Goal: Task Accomplishment & Management: Manage account settings

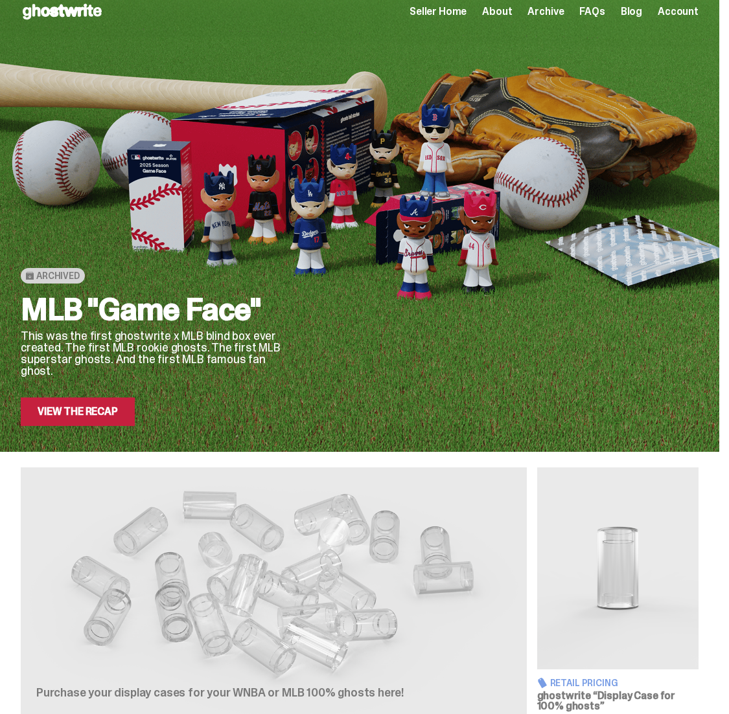
scroll to position [22, 0]
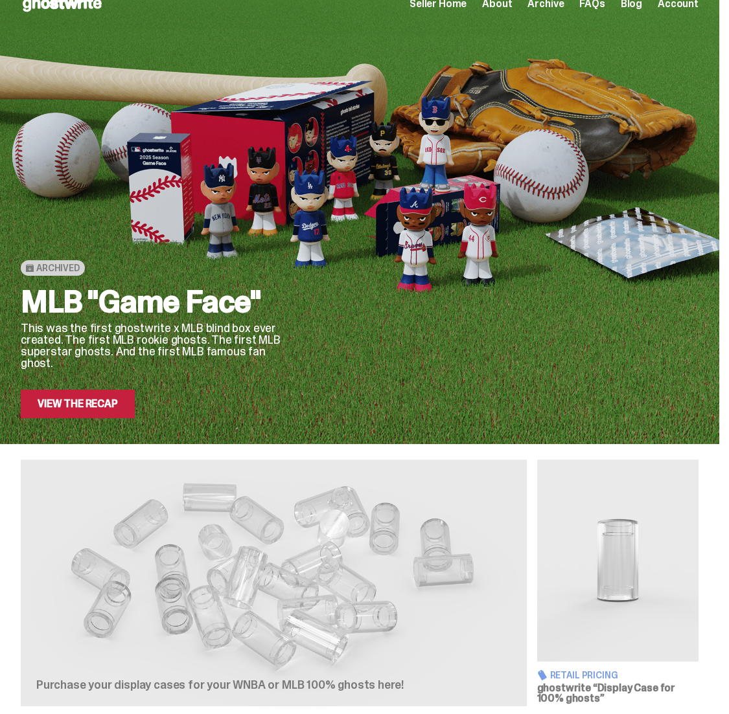
click at [109, 408] on link "View the Recap" at bounding box center [78, 404] width 114 height 28
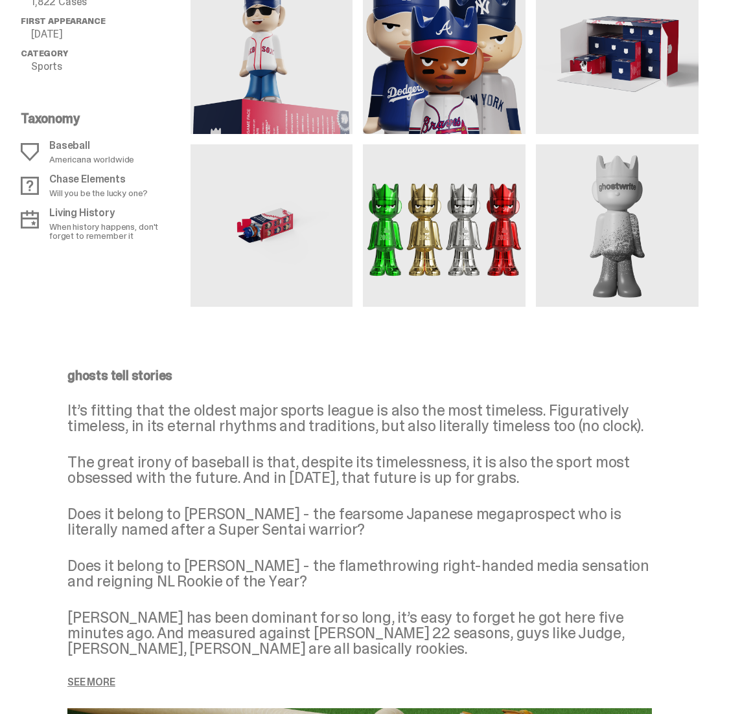
scroll to position [684, 0]
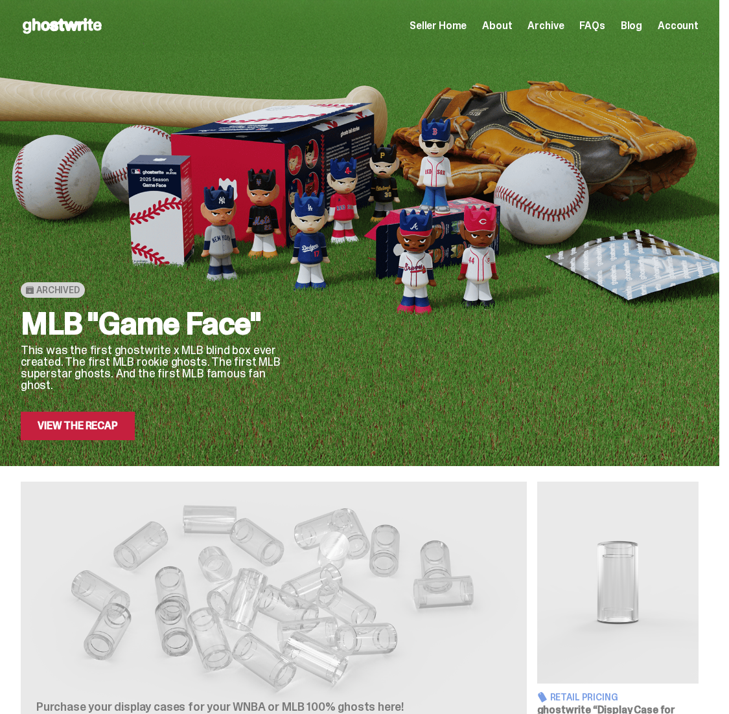
click at [447, 25] on span "Seller Home" at bounding box center [437, 26] width 57 height 10
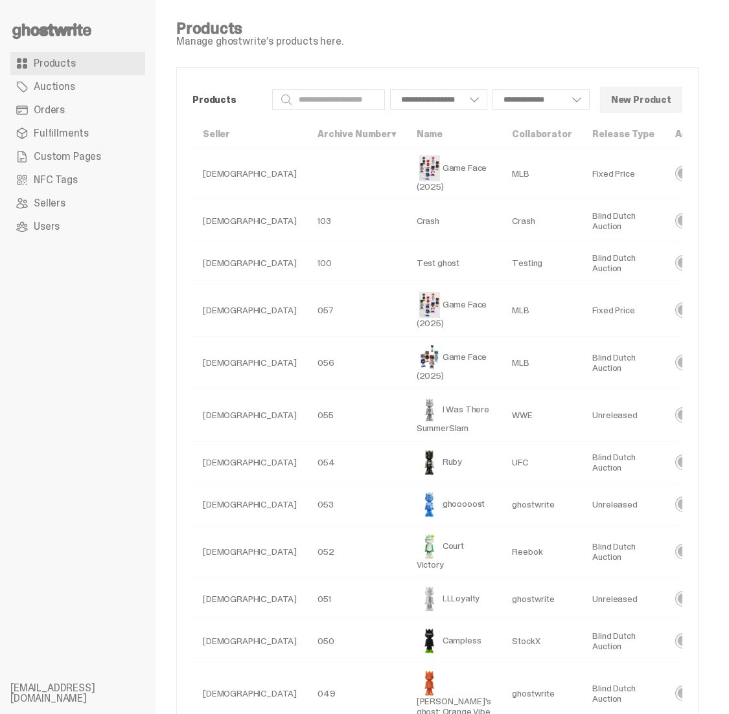
select select
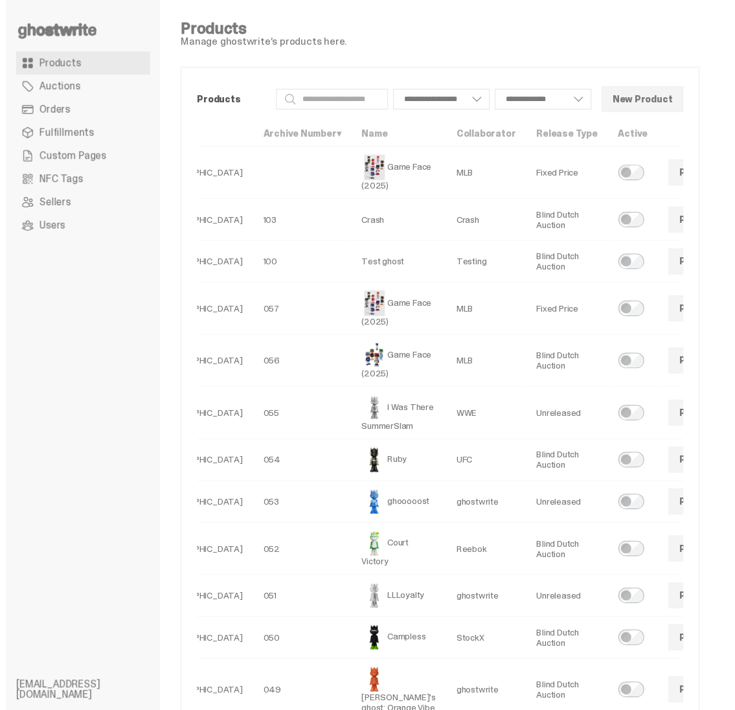
scroll to position [0, 85]
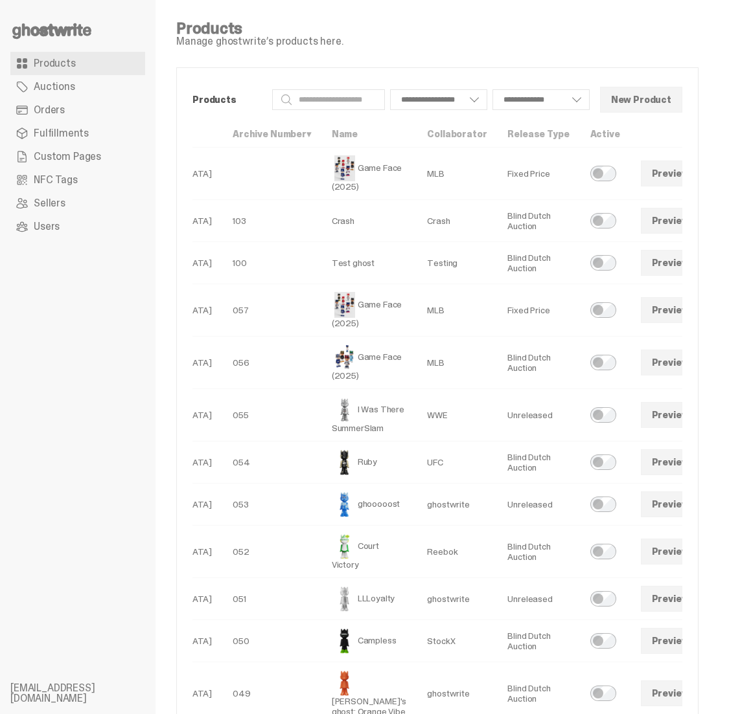
click at [705, 367] on link at bounding box center [718, 363] width 26 height 26
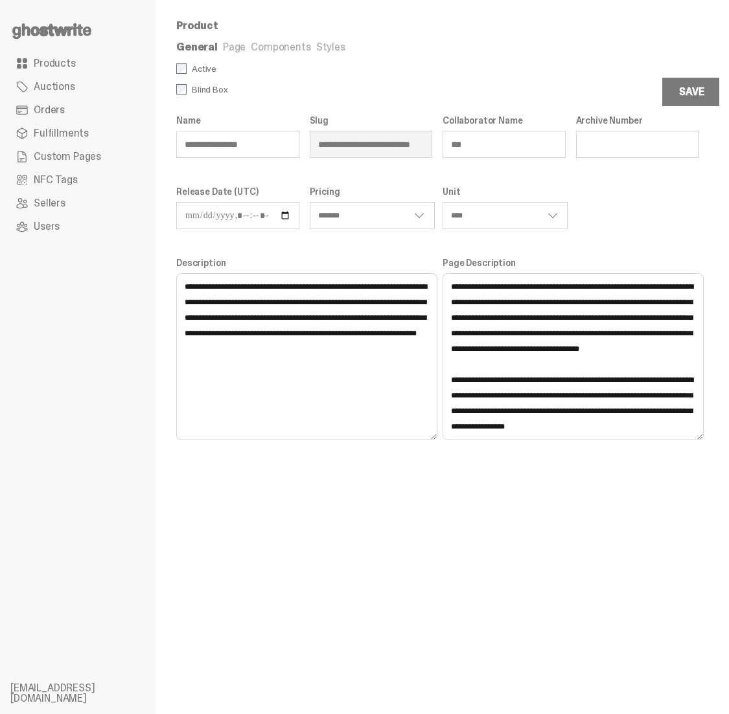
click at [262, 47] on link "Components" at bounding box center [281, 47] width 60 height 14
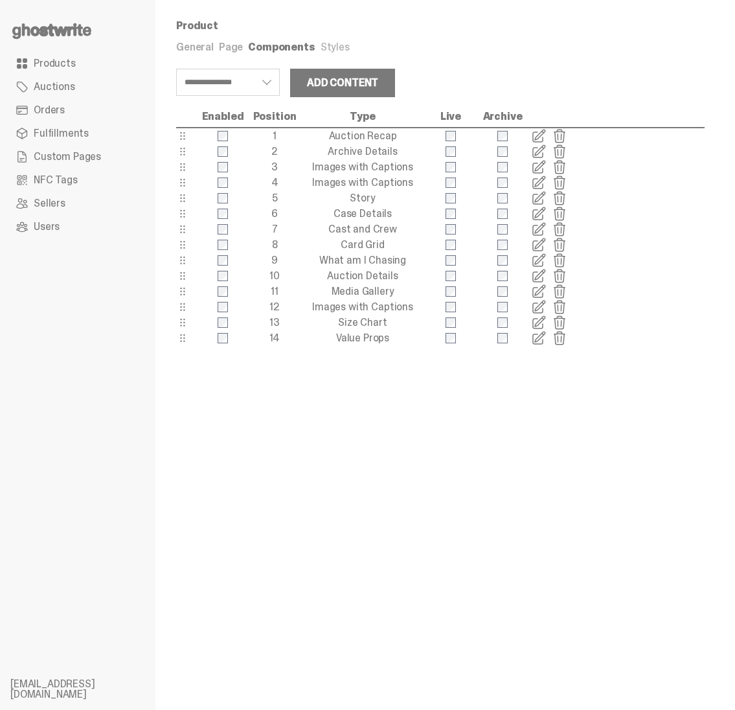
click at [58, 60] on span "Products" at bounding box center [55, 63] width 42 height 10
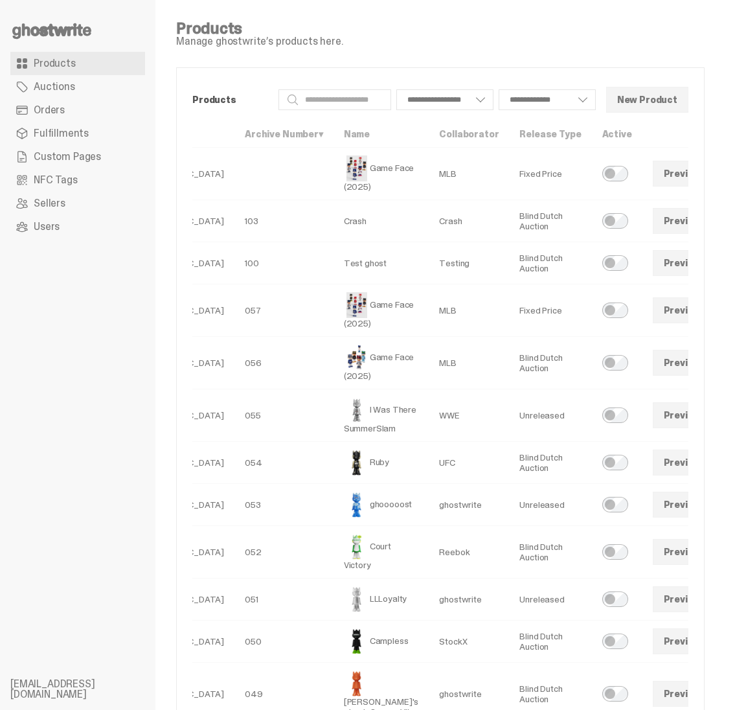
scroll to position [0, 78]
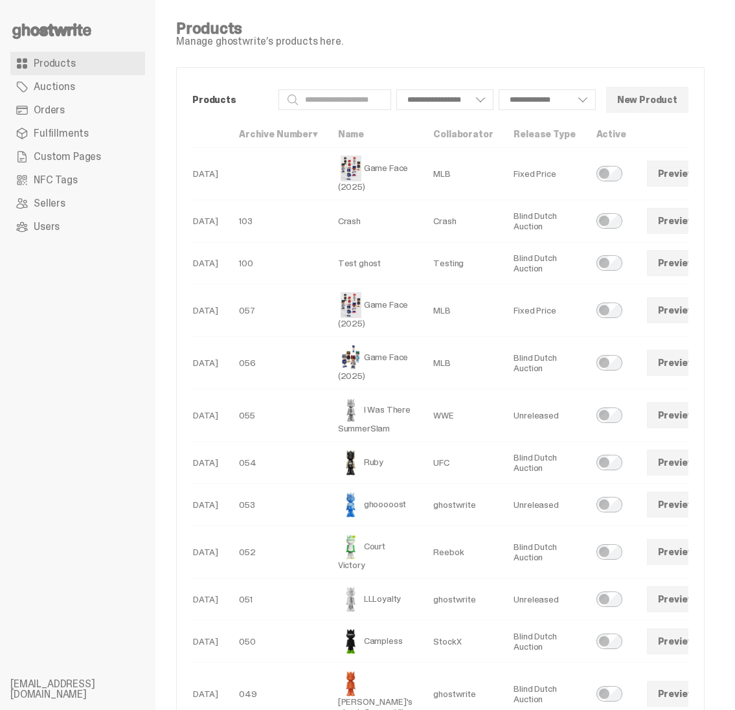
click at [272, 286] on td "057" at bounding box center [278, 310] width 99 height 52
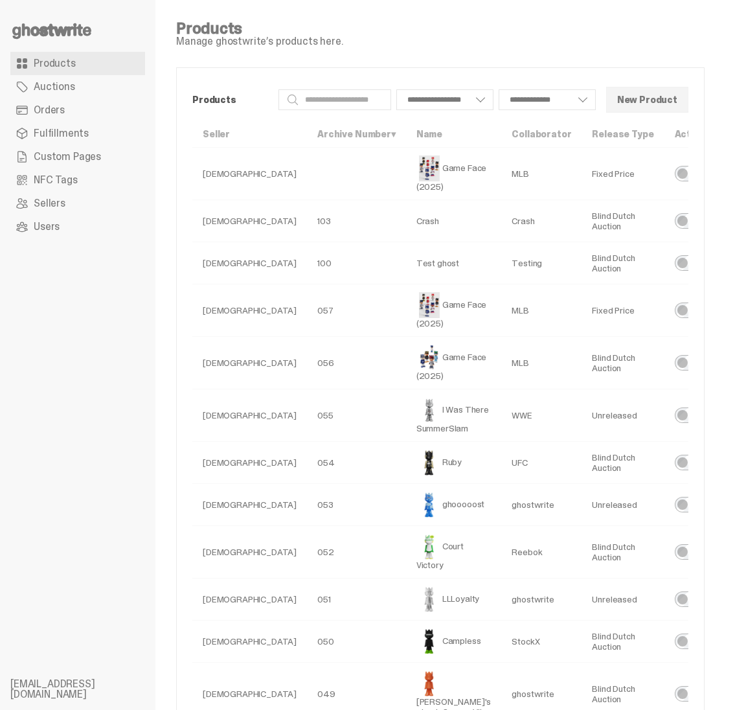
select select
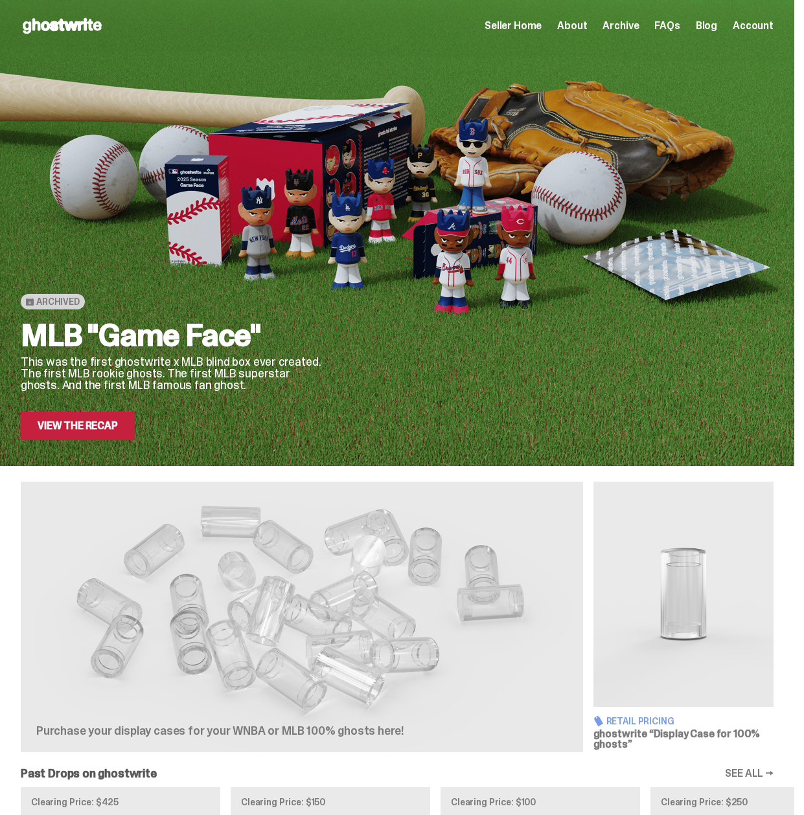
click at [561, 18] on div "Open main menu Home Seller Home About Archive FAQs Blog Account Seller Home Abo…" at bounding box center [397, 26] width 753 height 21
click at [541, 22] on span "Seller Home" at bounding box center [512, 26] width 57 height 10
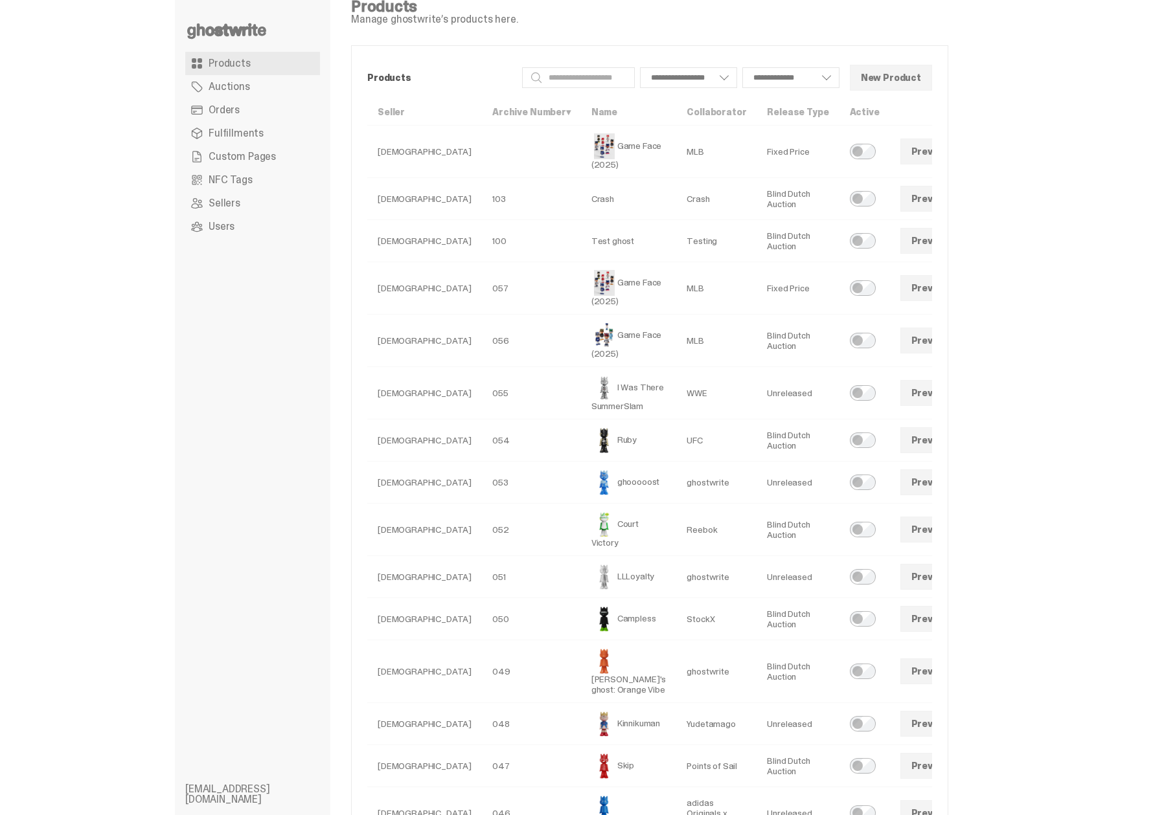
scroll to position [38, 0]
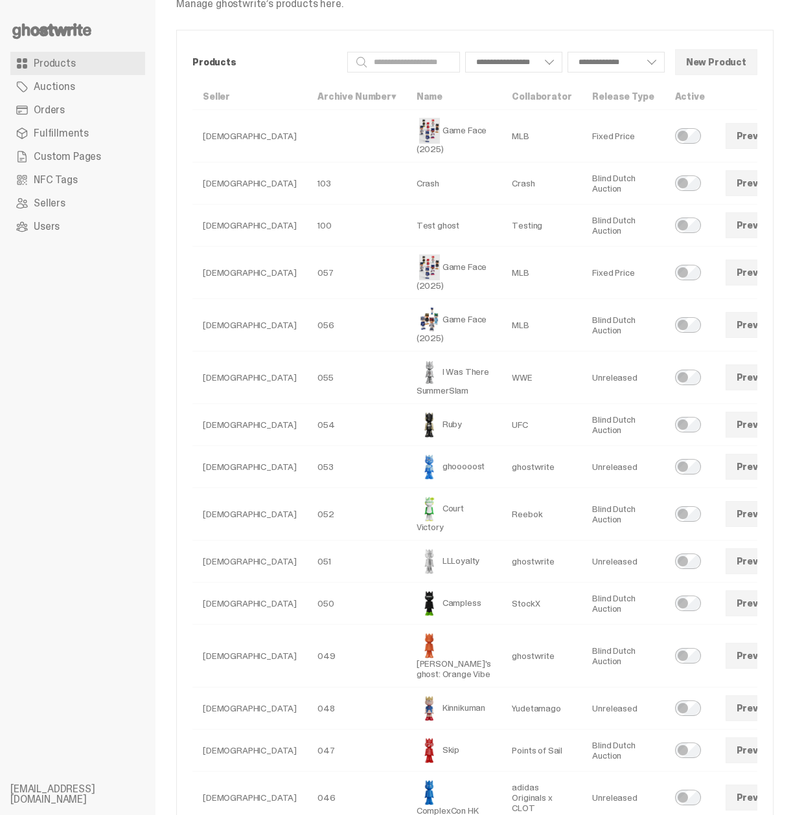
select select
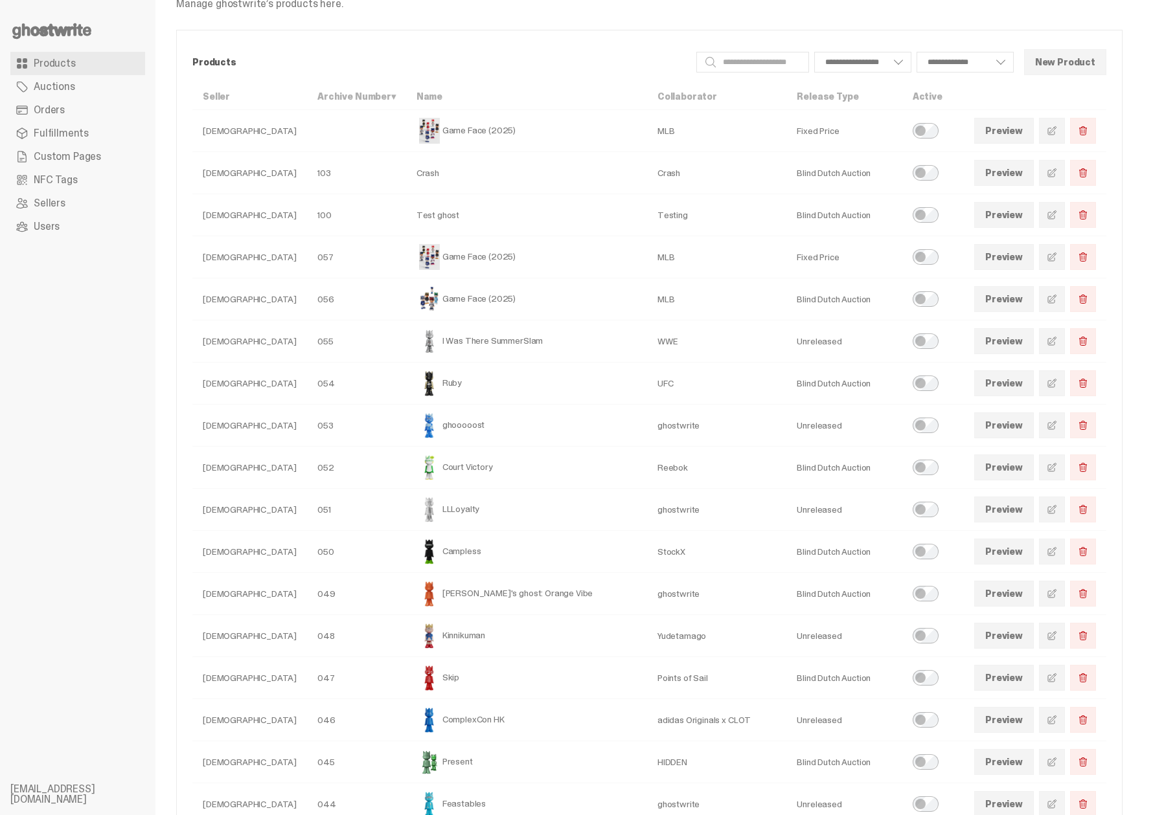
click at [647, 257] on td "MLB" at bounding box center [716, 257] width 139 height 42
click at [803, 265] on link "Preview" at bounding box center [1004, 257] width 60 height 26
click at [803, 128] on link "Preview" at bounding box center [1004, 131] width 60 height 26
click at [803, 133] on link "Preview" at bounding box center [1004, 131] width 60 height 26
click at [803, 130] on span "Delete Product" at bounding box center [1083, 131] width 10 height 10
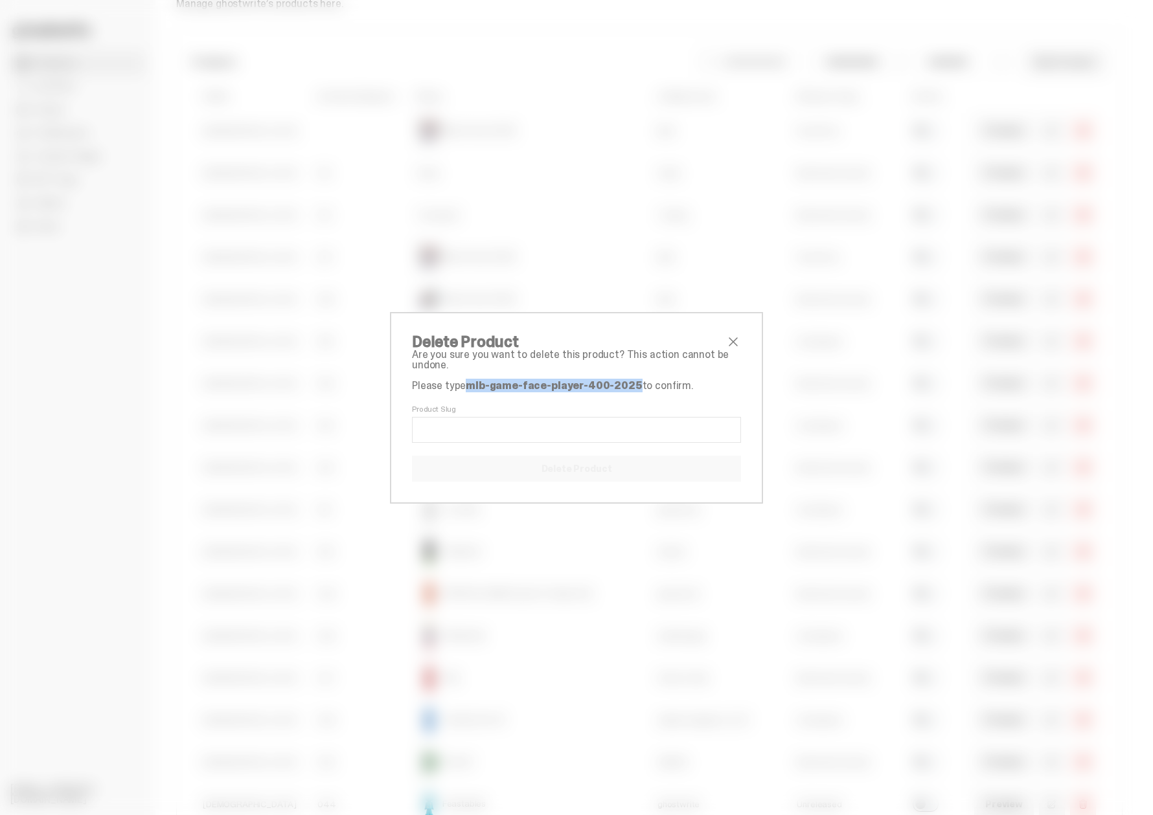
drag, startPoint x: 628, startPoint y: 387, endPoint x: 466, endPoint y: 390, distance: 161.3
click at [466, 390] on strong "mlb-game-face-player-400-2025" at bounding box center [554, 386] width 176 height 14
copy strong "mlb-game-face-player-400-2025"
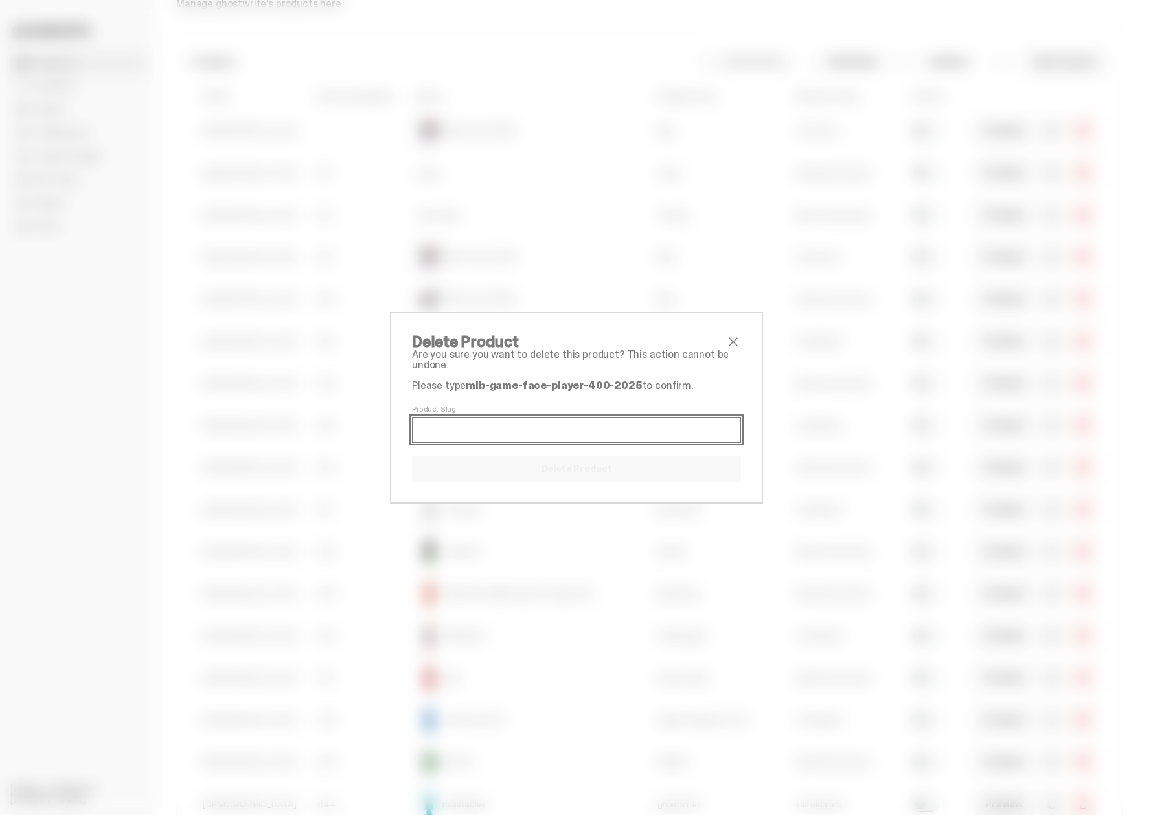
click at [499, 424] on input "Product Slug" at bounding box center [576, 430] width 329 height 26
paste input "**********"
click at [570, 424] on input "**********" at bounding box center [576, 430] width 329 height 26
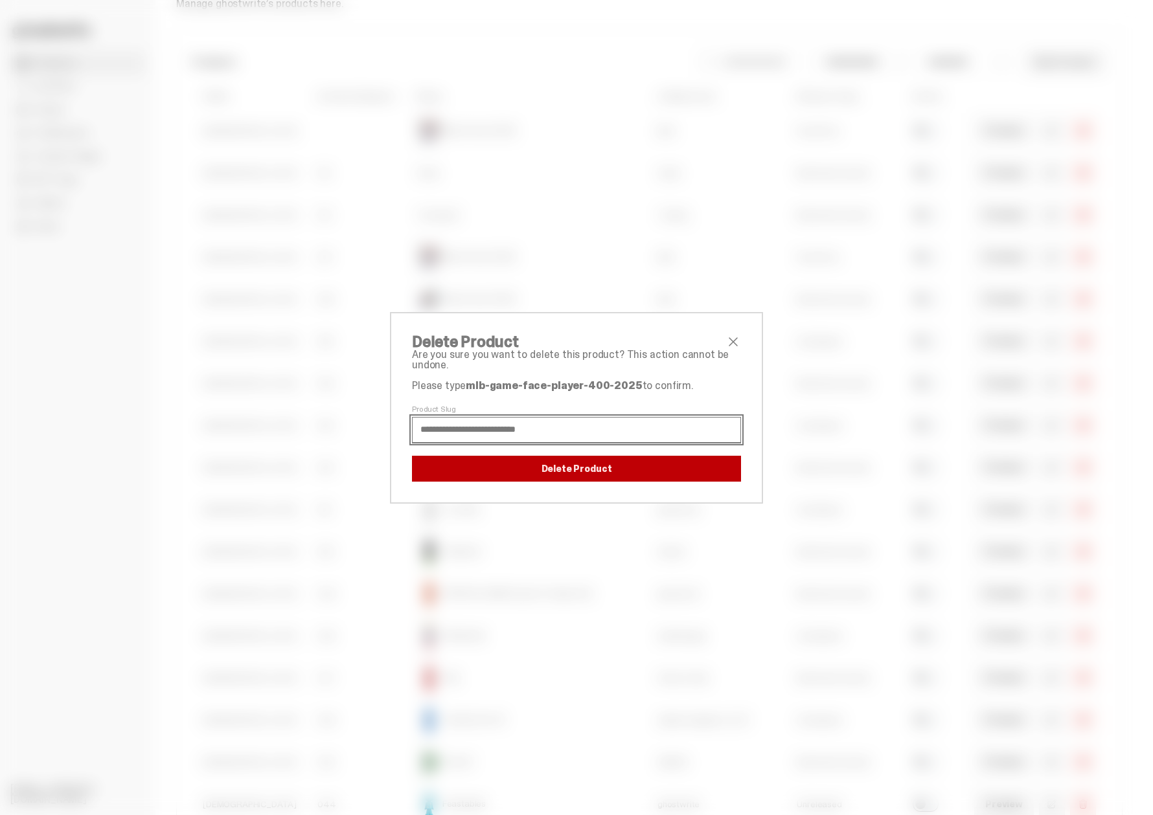
type input "**********"
click at [578, 474] on button "Delete Product" at bounding box center [576, 469] width 329 height 26
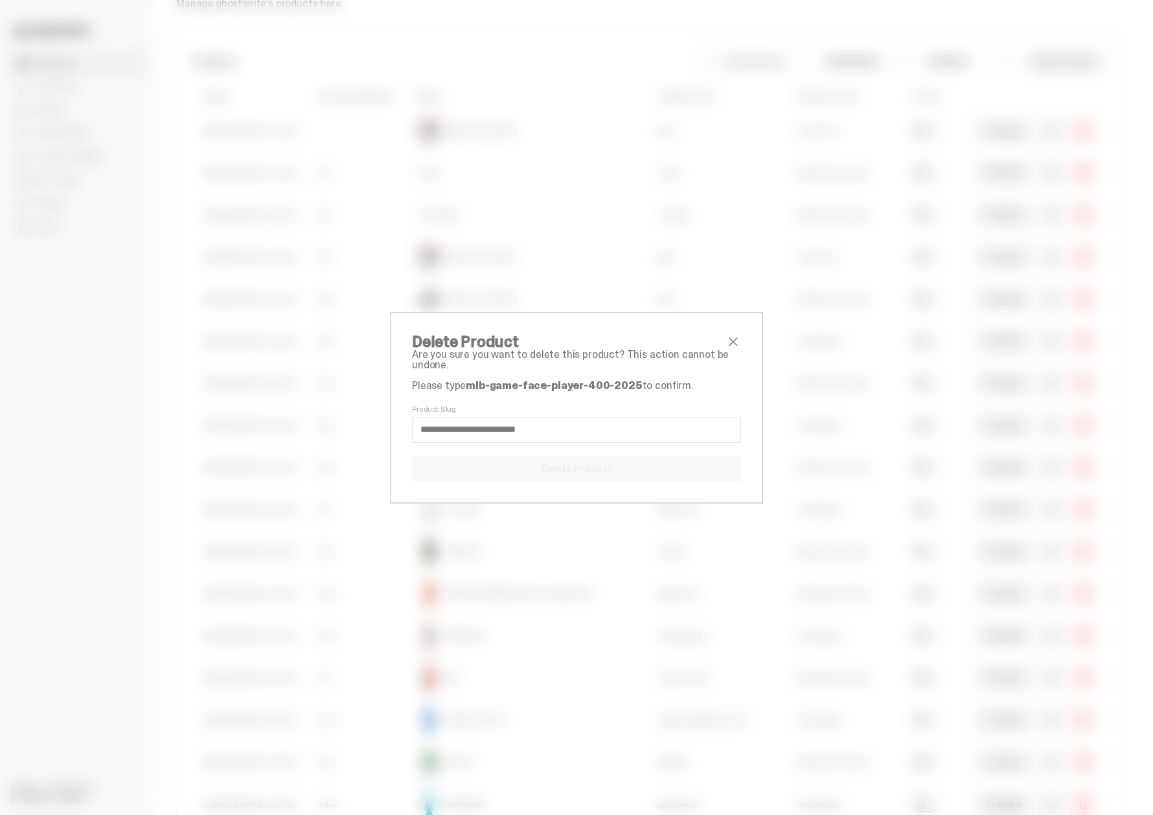
select select
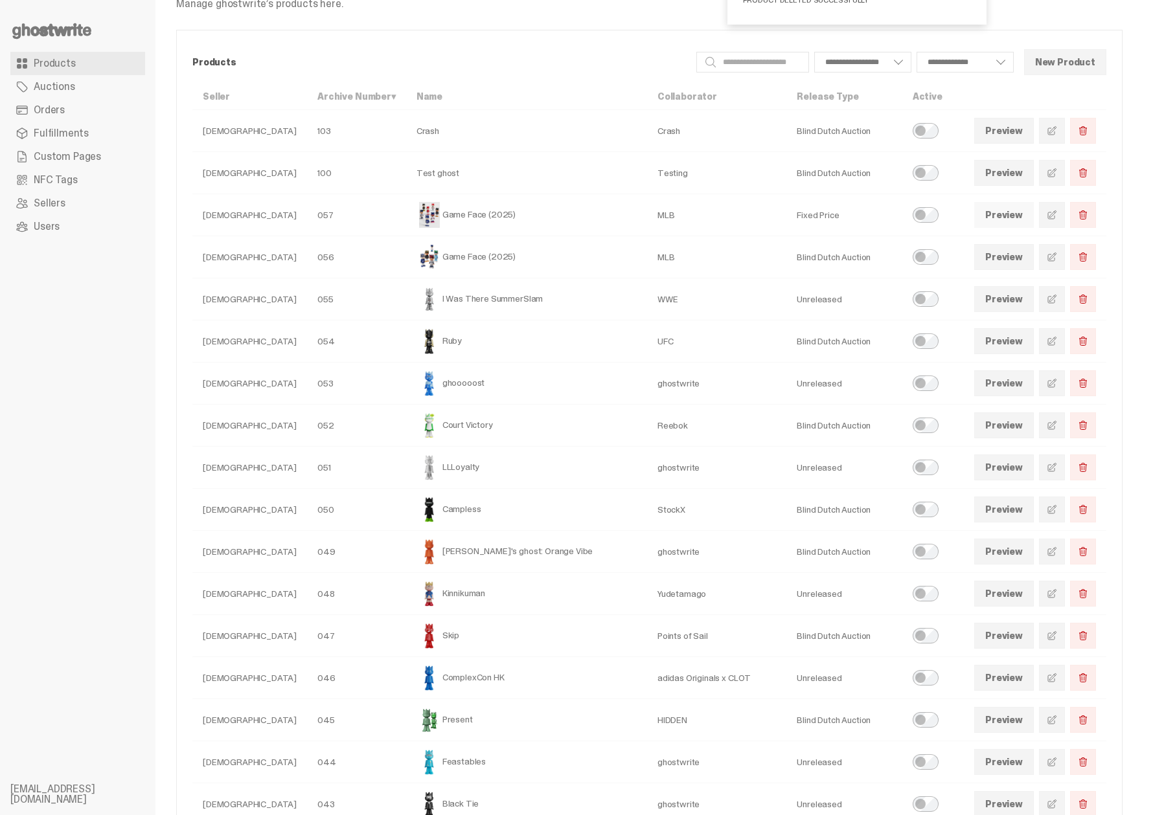
click at [803, 218] on link "Preview" at bounding box center [1004, 215] width 60 height 26
click at [803, 218] on link at bounding box center [1052, 215] width 26 height 26
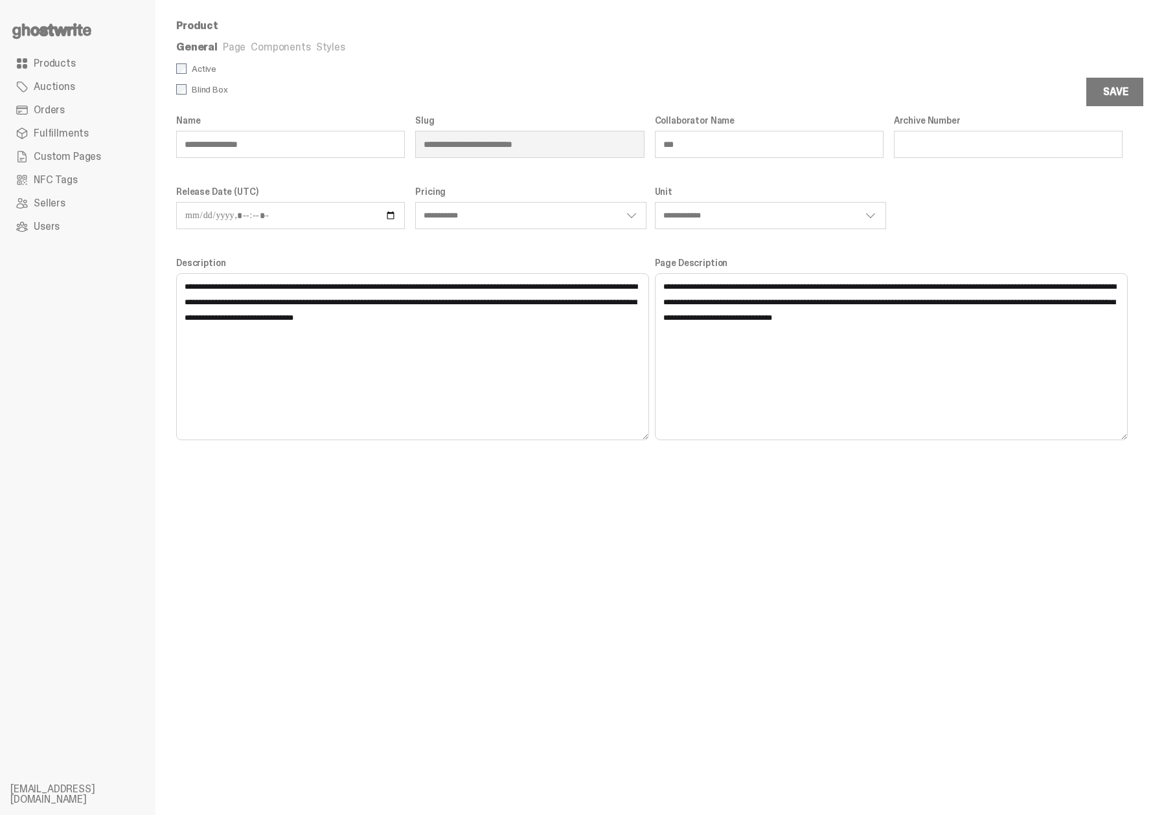
scroll to position [38, 0]
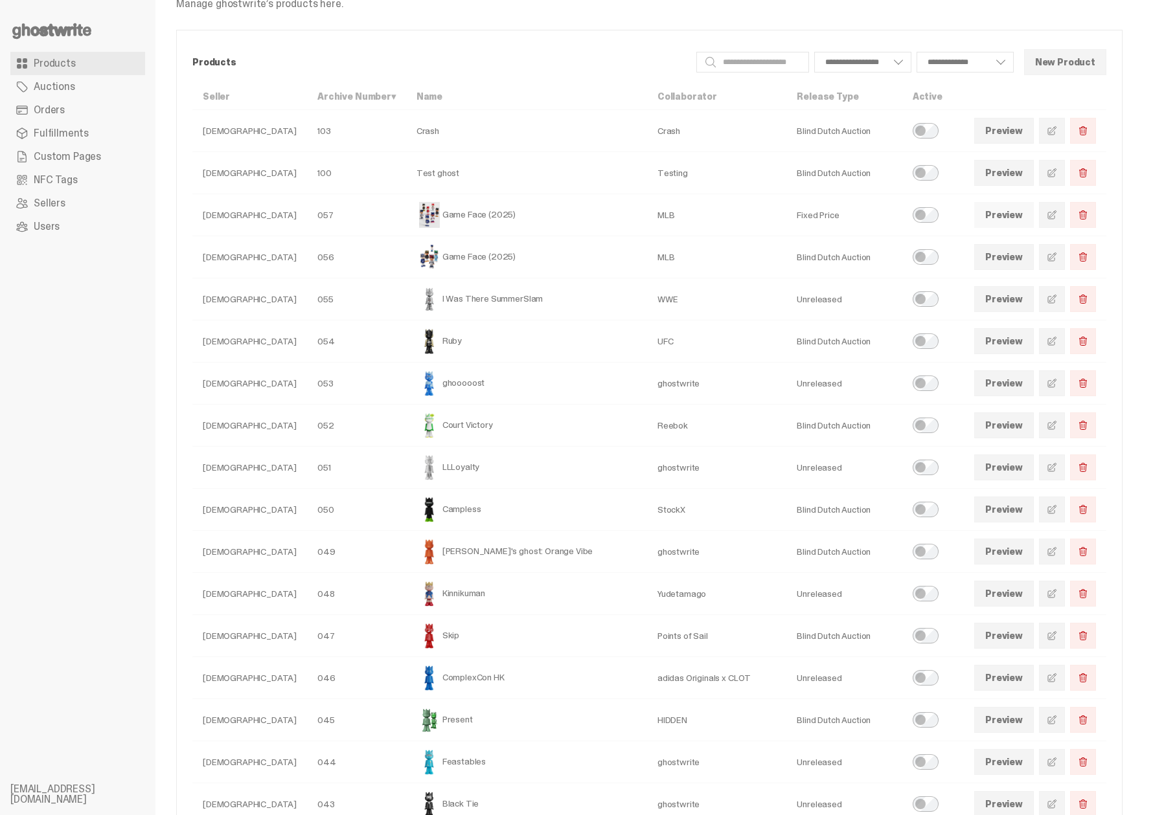
click at [803, 219] on link "Preview" at bounding box center [1004, 215] width 60 height 26
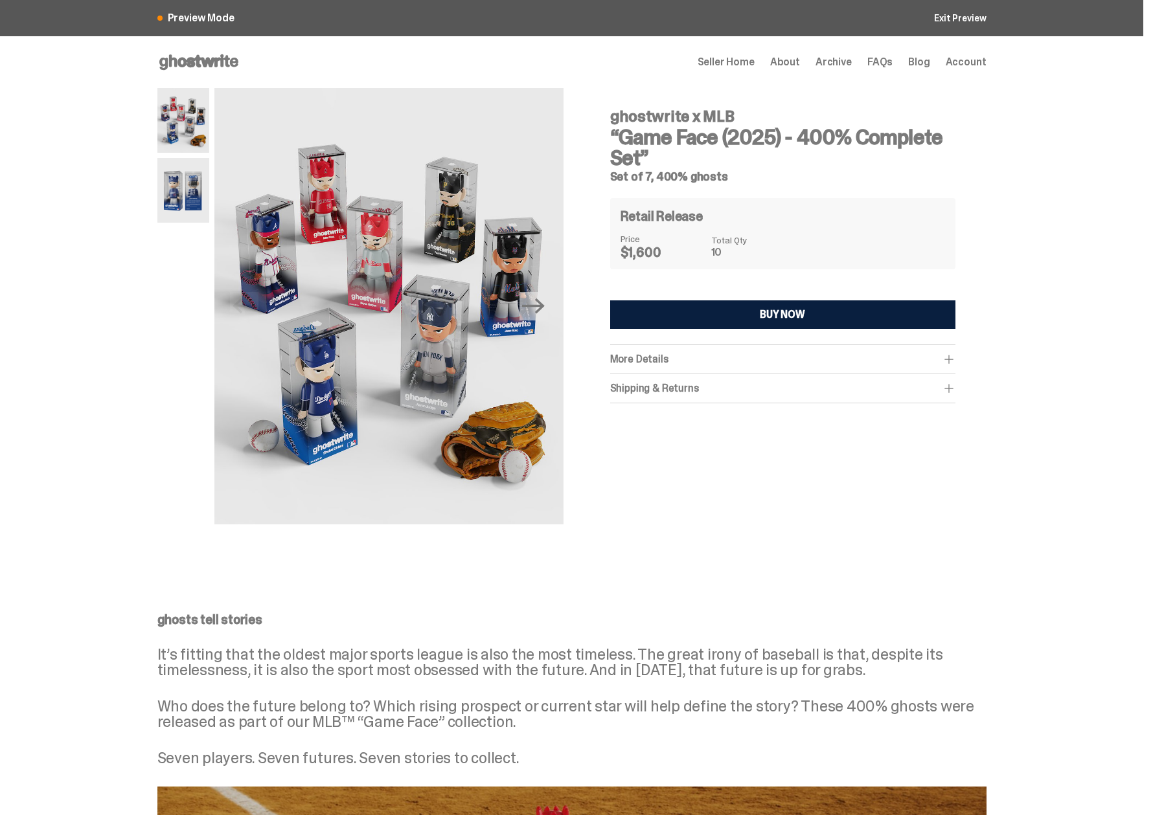
click at [444, 52] on div "Open main menu Home Seller Home About Archive FAQs Blog Account Seller Home Abo…" at bounding box center [571, 62] width 829 height 21
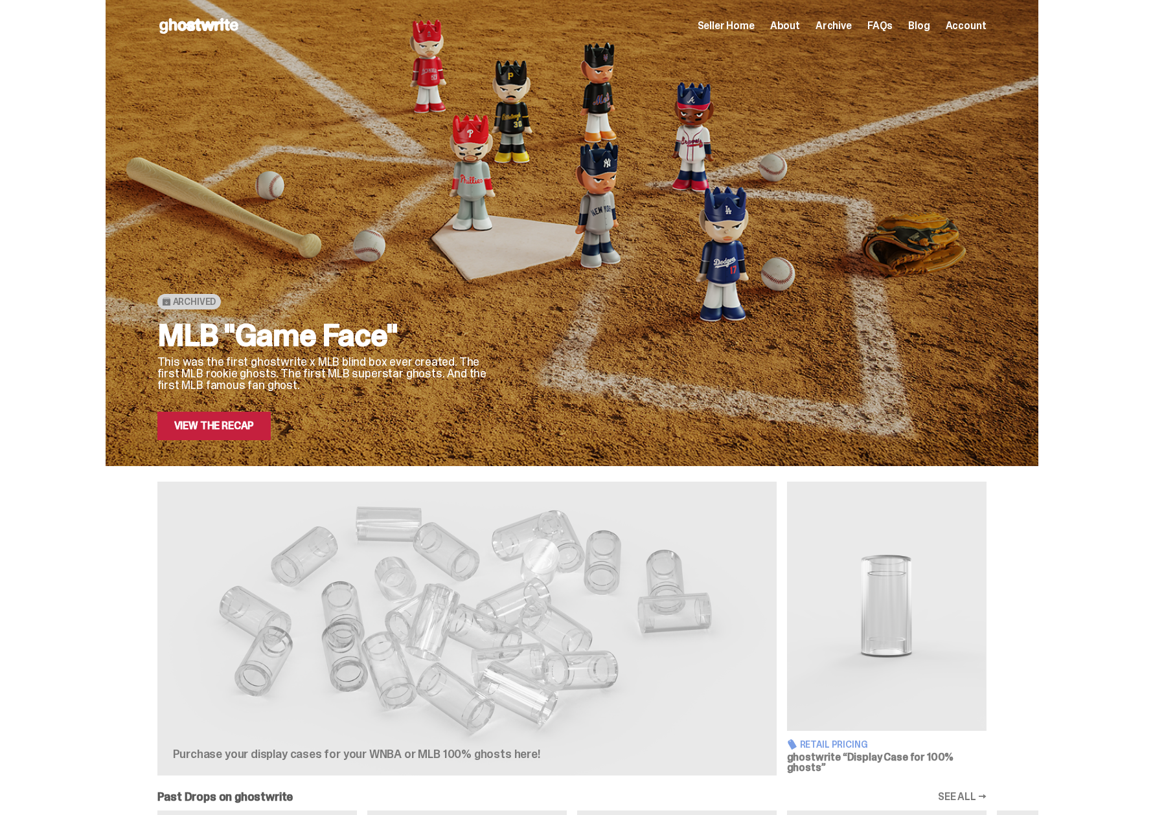
click at [745, 26] on span "Seller Home" at bounding box center [725, 26] width 57 height 10
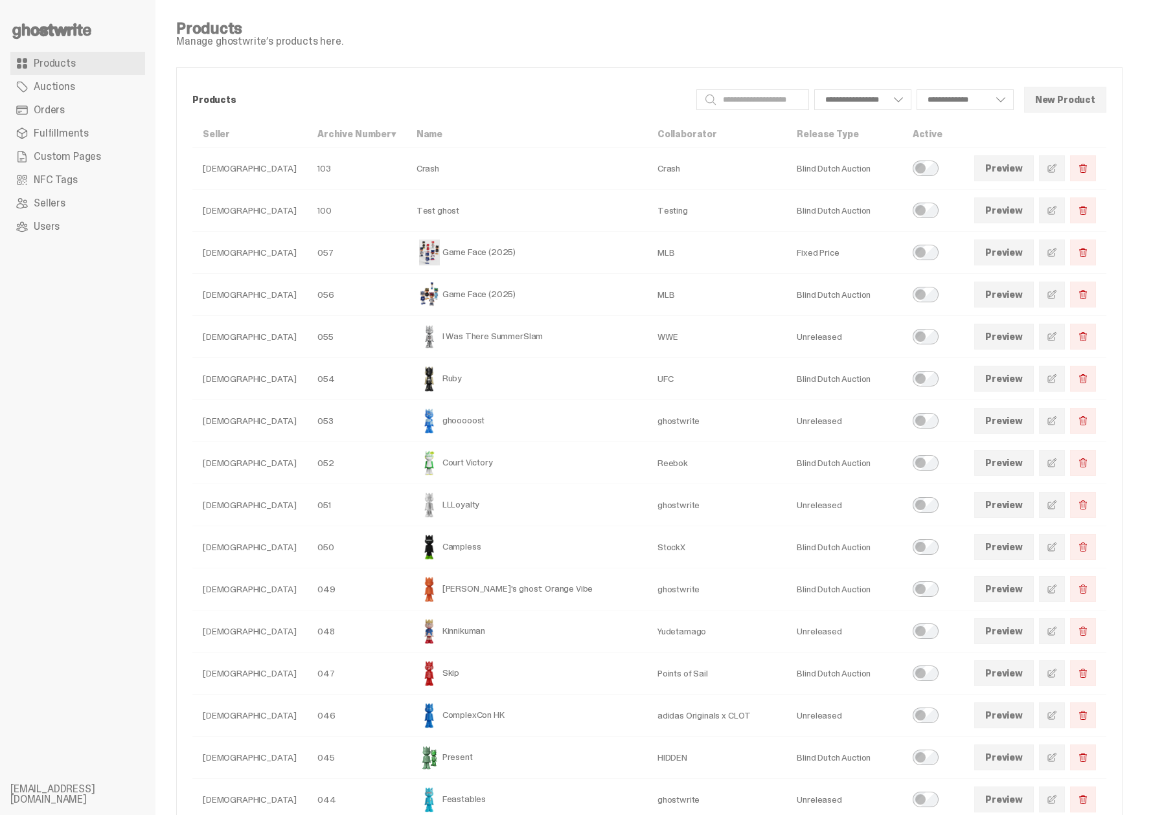
select select
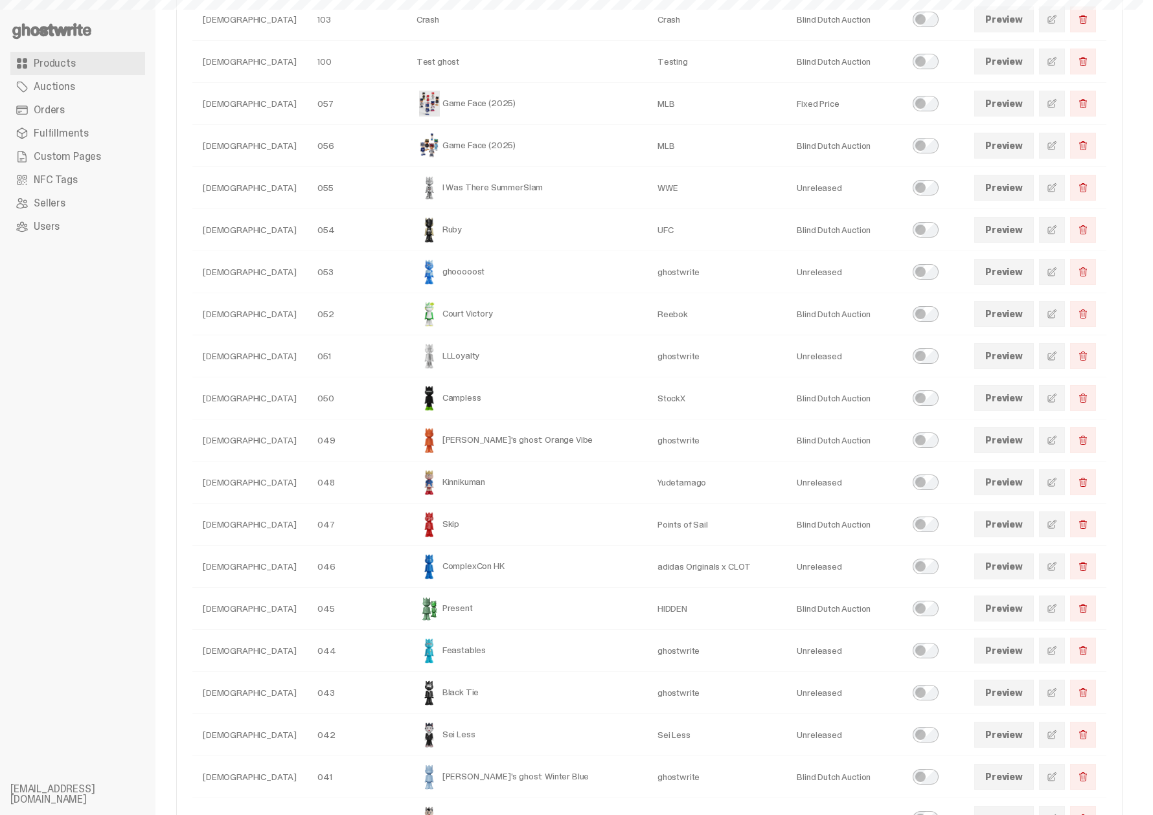
scroll to position [170, 0]
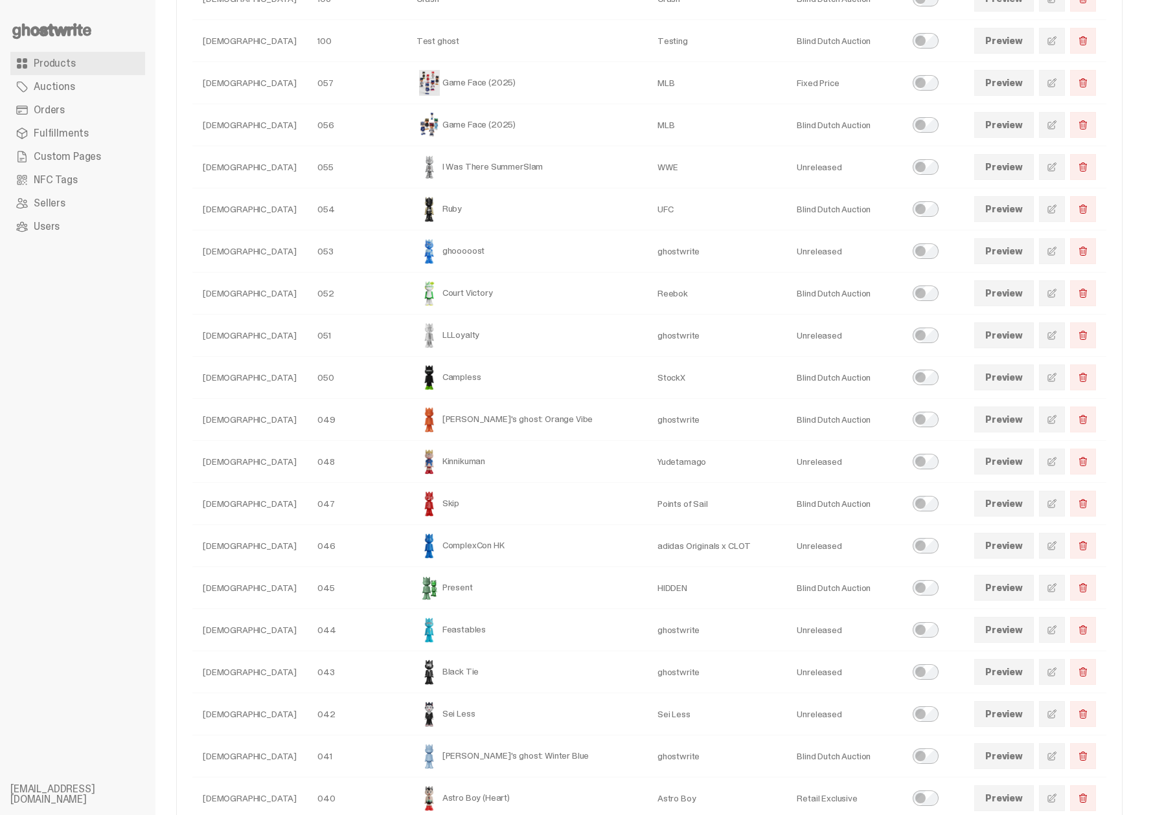
click at [86, 158] on span "Custom Pages" at bounding box center [67, 157] width 67 height 10
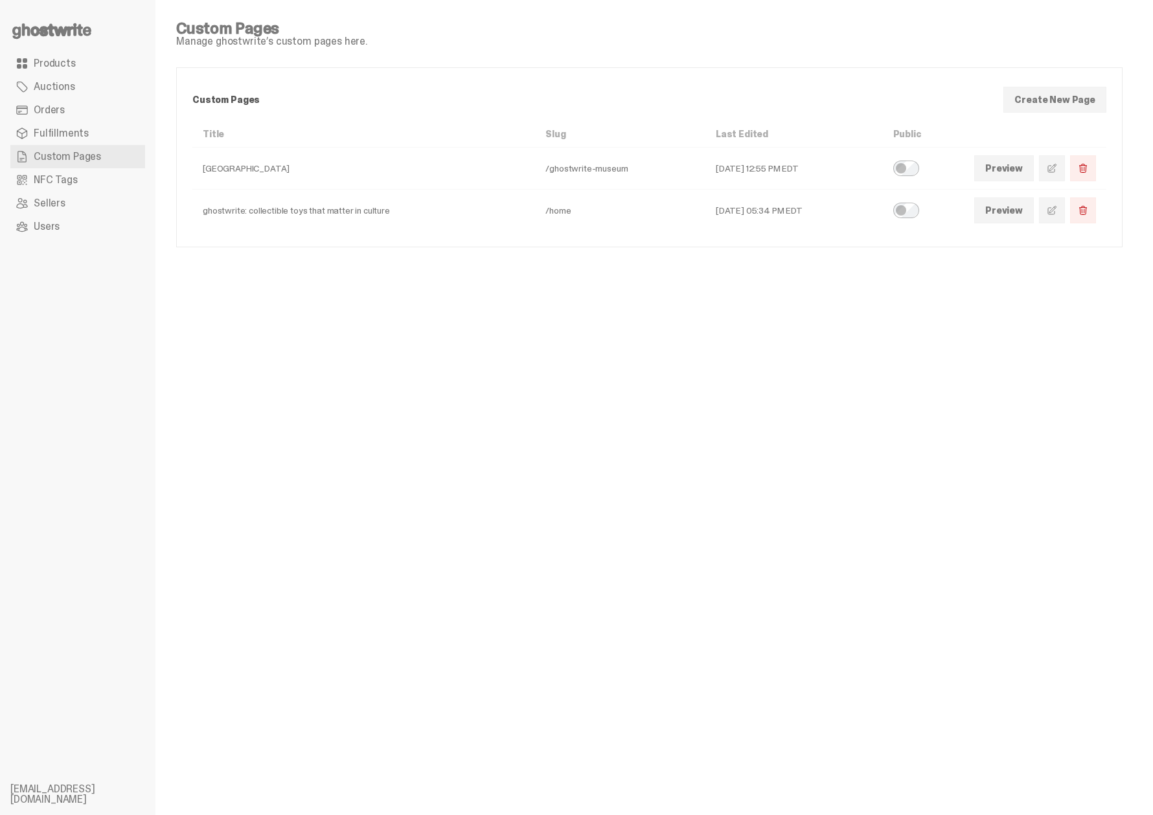
click at [1048, 210] on div "Preview" at bounding box center [1035, 211] width 122 height 26
click at [1057, 211] on span at bounding box center [1052, 210] width 10 height 10
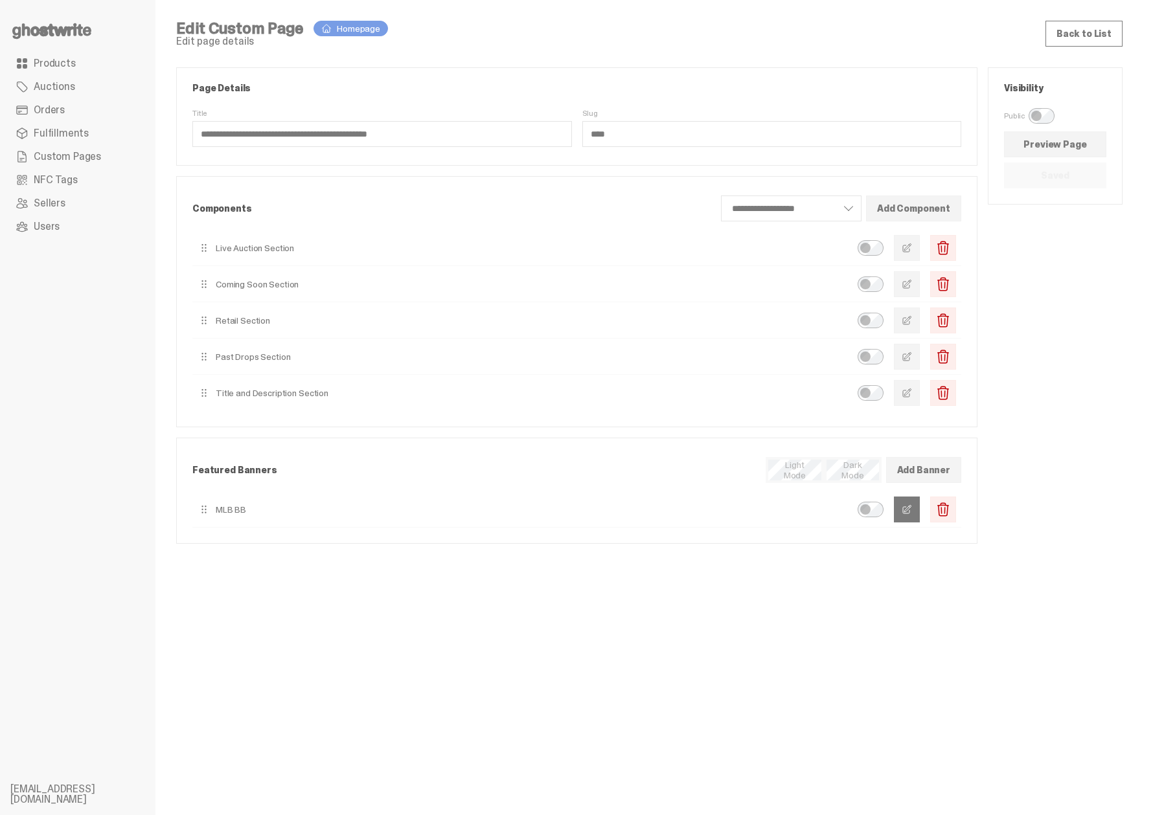
click at [912, 519] on button "button" at bounding box center [907, 510] width 26 height 26
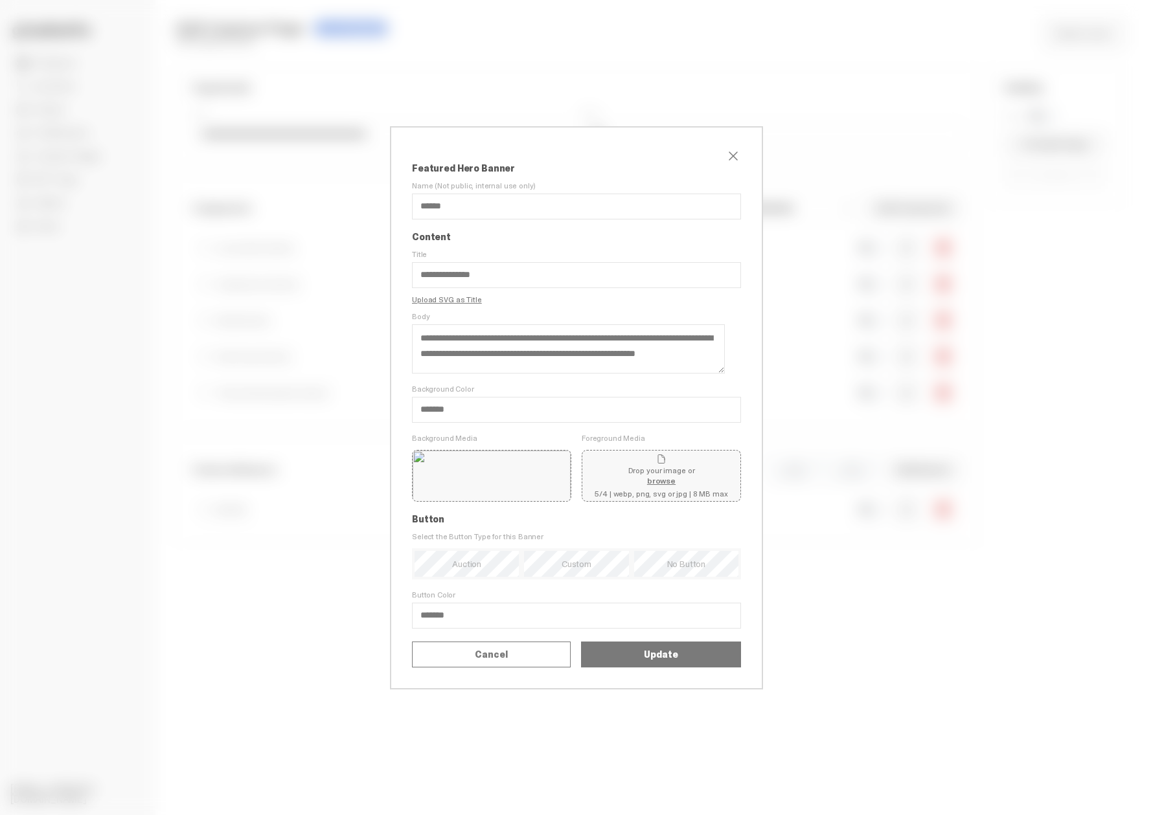
click at [0, 0] on div "Replace Remove MLB 400% STORY Ima...e Archive.2445X.png" at bounding box center [0, 0] width 0 height 0
click at [0, 0] on label "Replace" at bounding box center [0, 0] width 0 height 0
click at [0, 0] on input "Replace" at bounding box center [0, 0] width 0 height 0
click at [611, 668] on button "Update" at bounding box center [661, 655] width 160 height 26
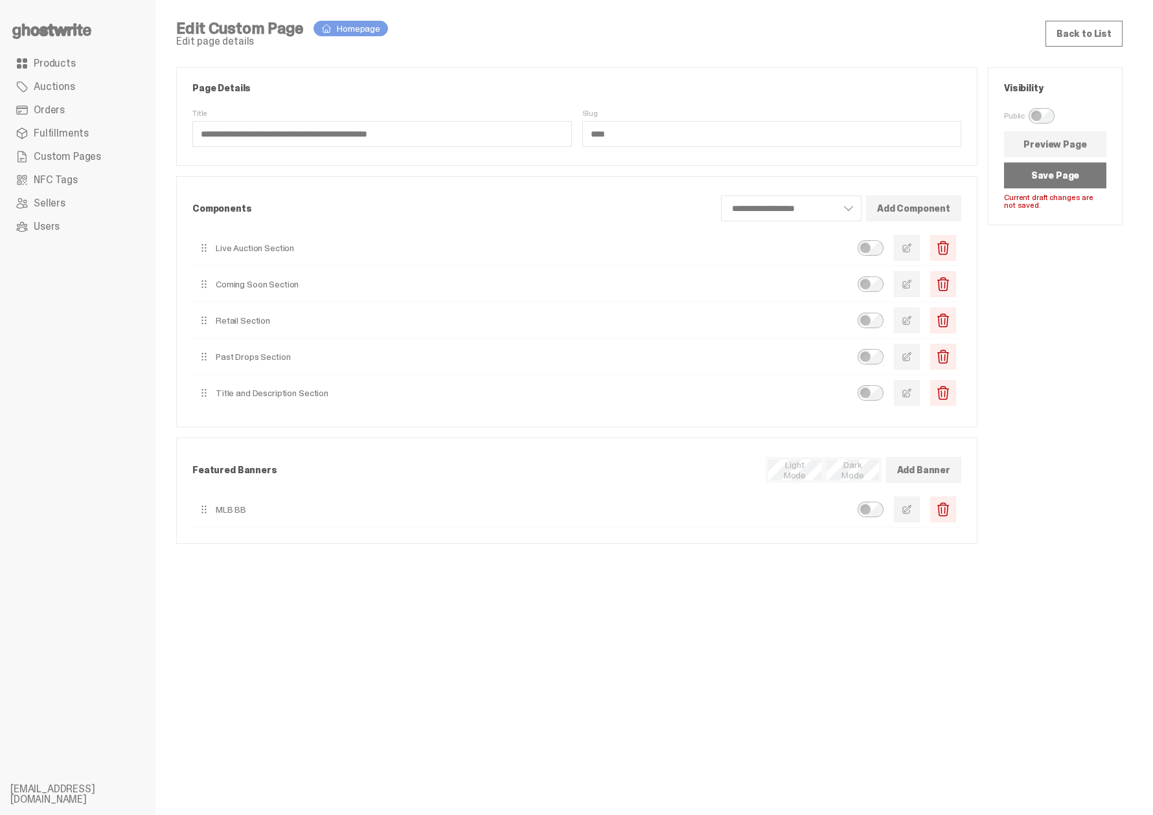
click at [1054, 172] on button "Save Page" at bounding box center [1055, 176] width 102 height 26
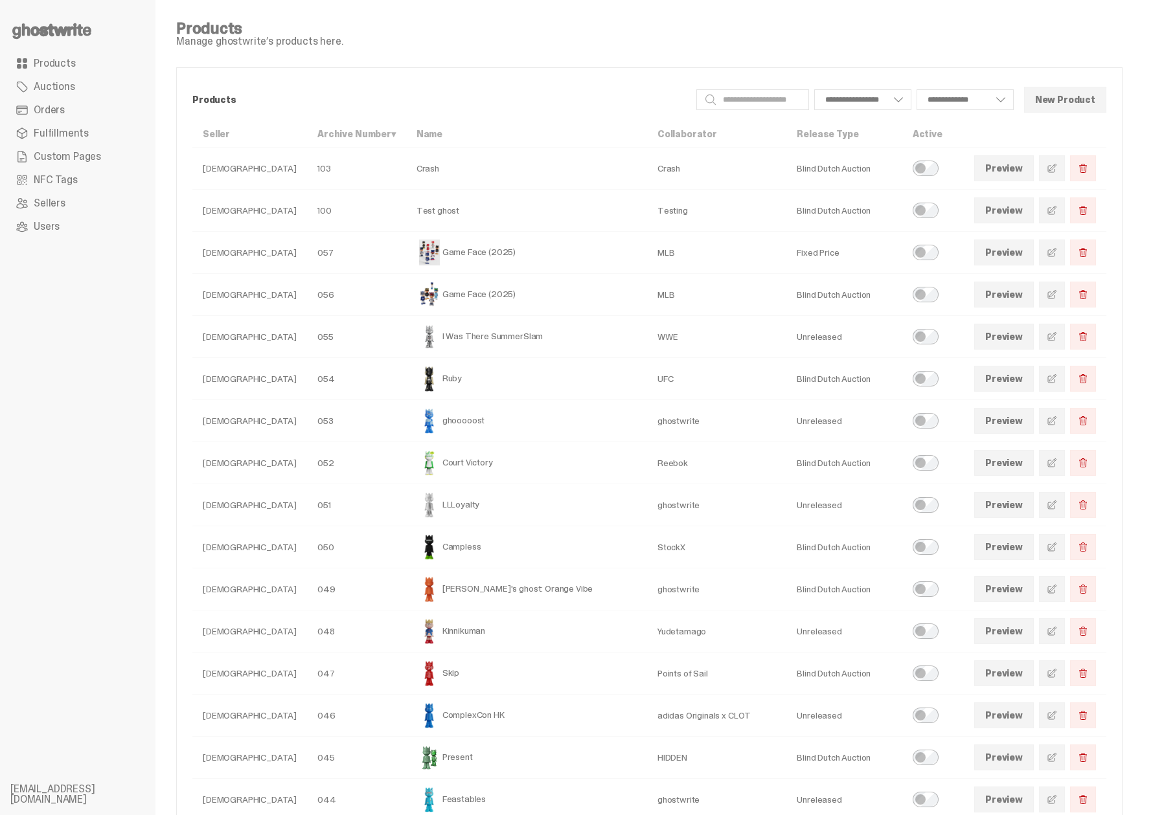
scroll to position [38, 0]
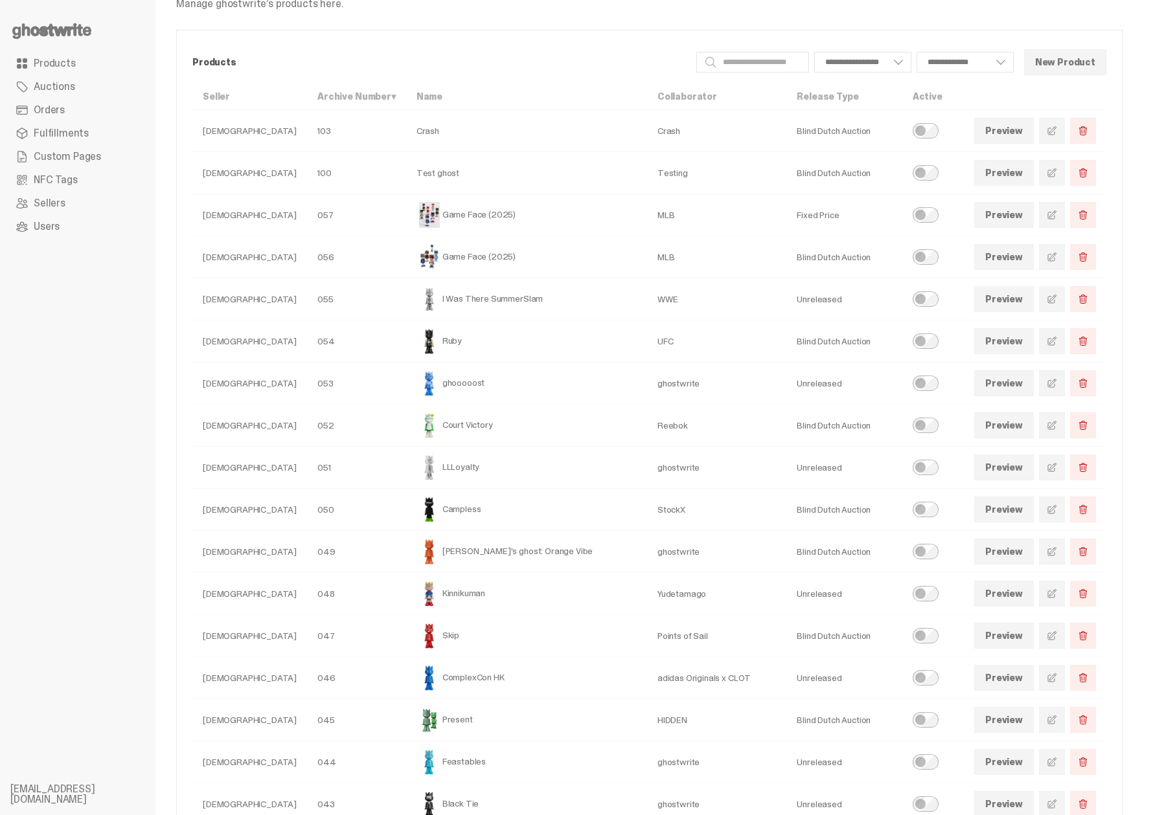
click at [87, 67] on link "Products" at bounding box center [77, 63] width 135 height 23
click at [73, 155] on span "Custom Pages" at bounding box center [67, 157] width 67 height 10
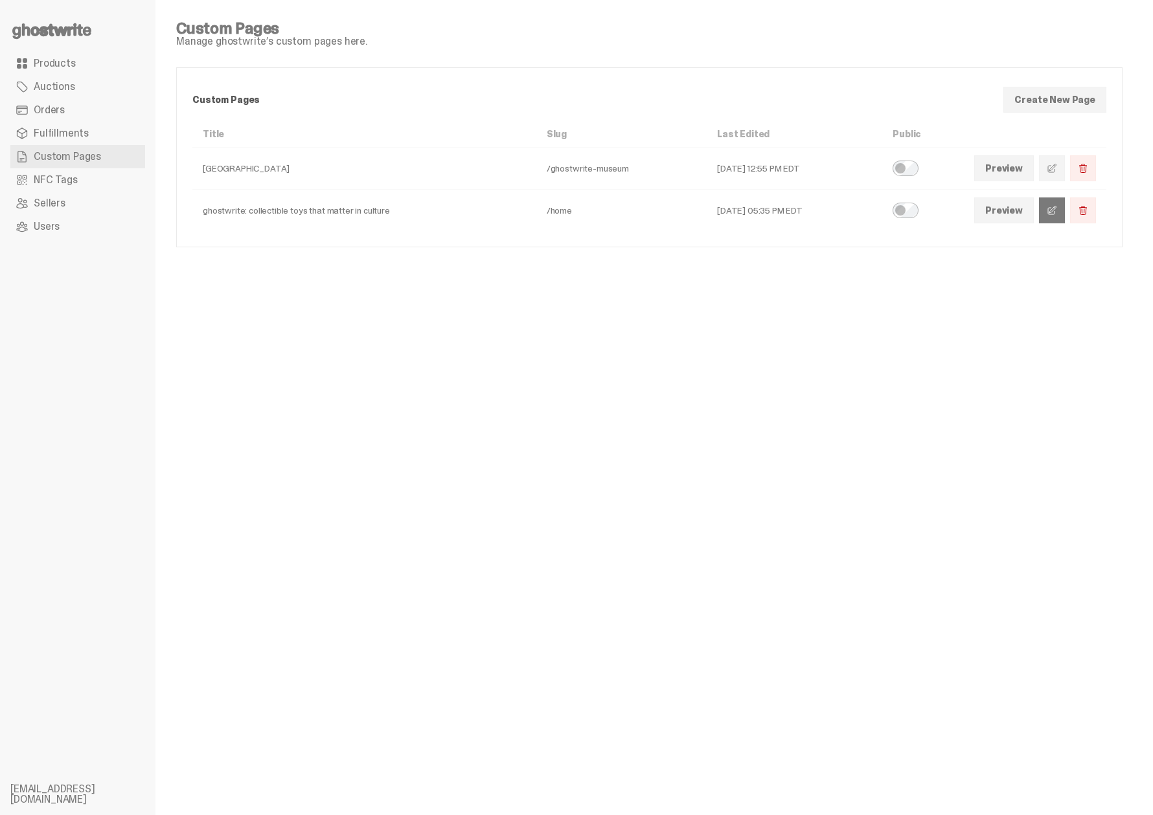
click at [1057, 209] on span at bounding box center [1052, 210] width 10 height 10
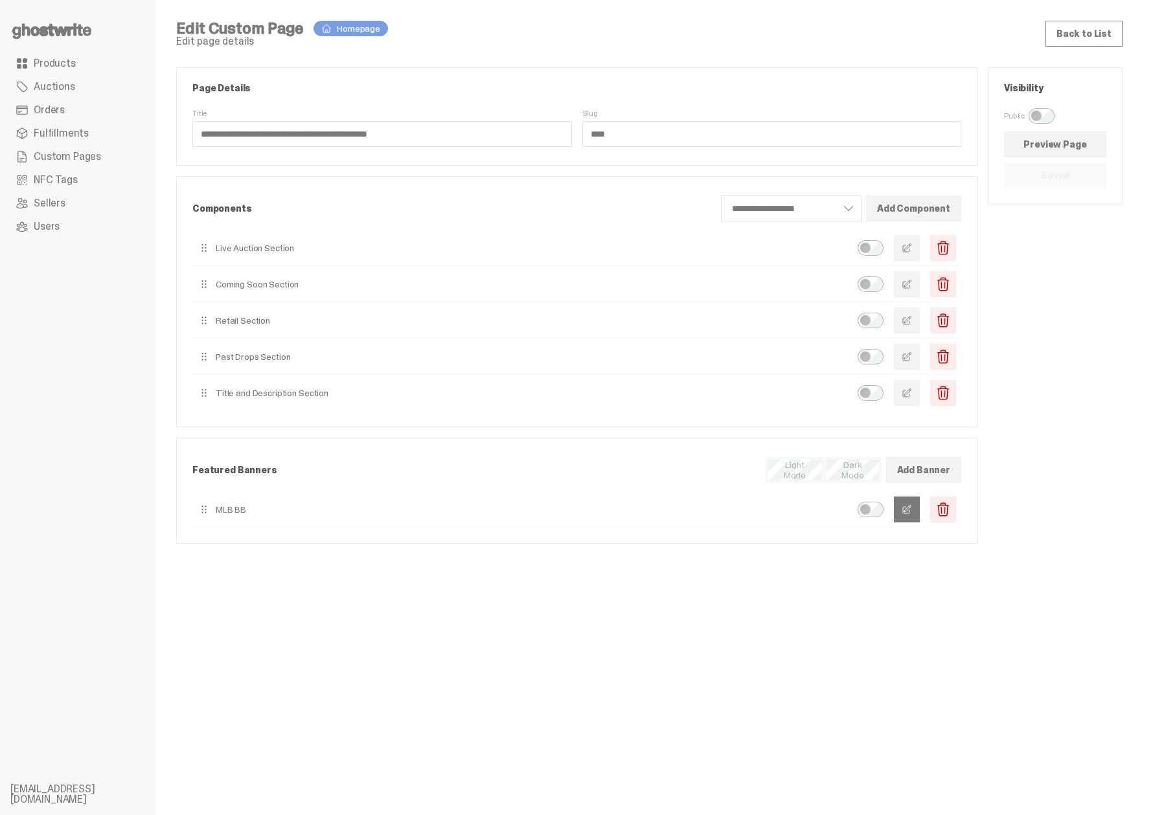
click at [912, 512] on span "button" at bounding box center [906, 509] width 10 height 10
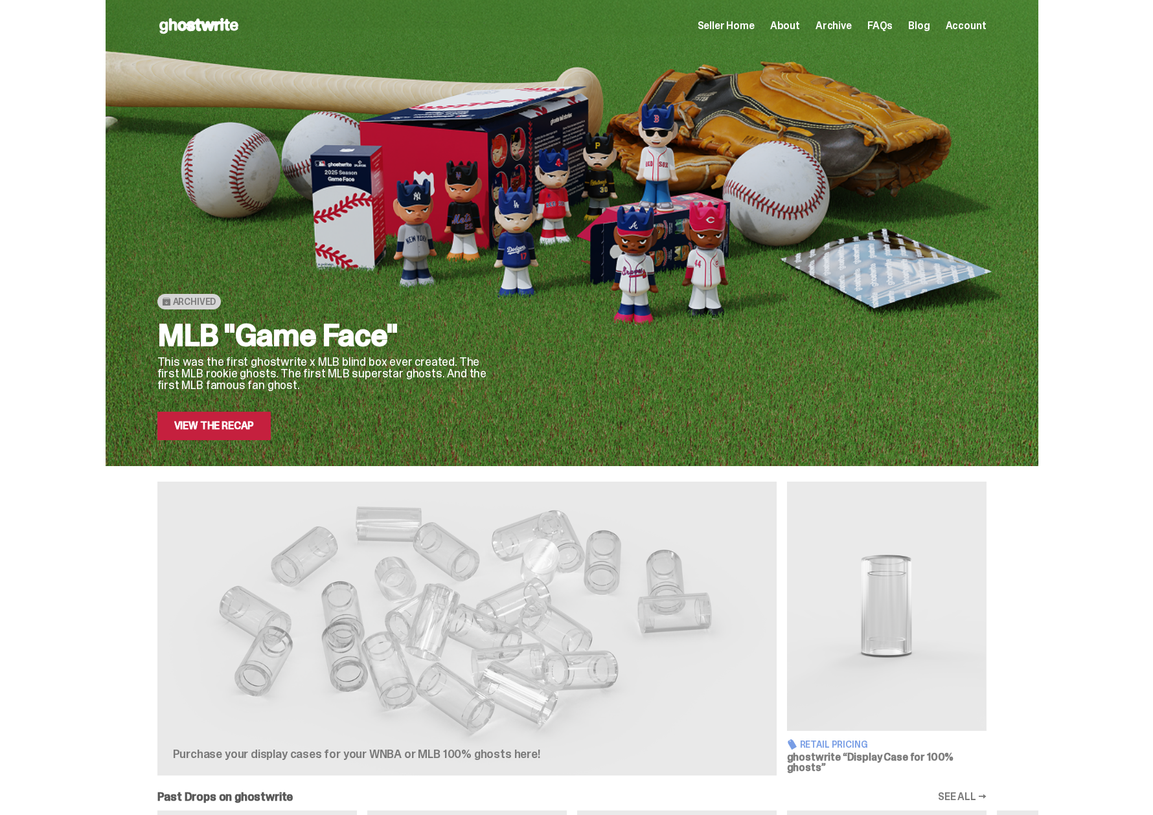
click at [745, 27] on span "Seller Home" at bounding box center [725, 26] width 57 height 10
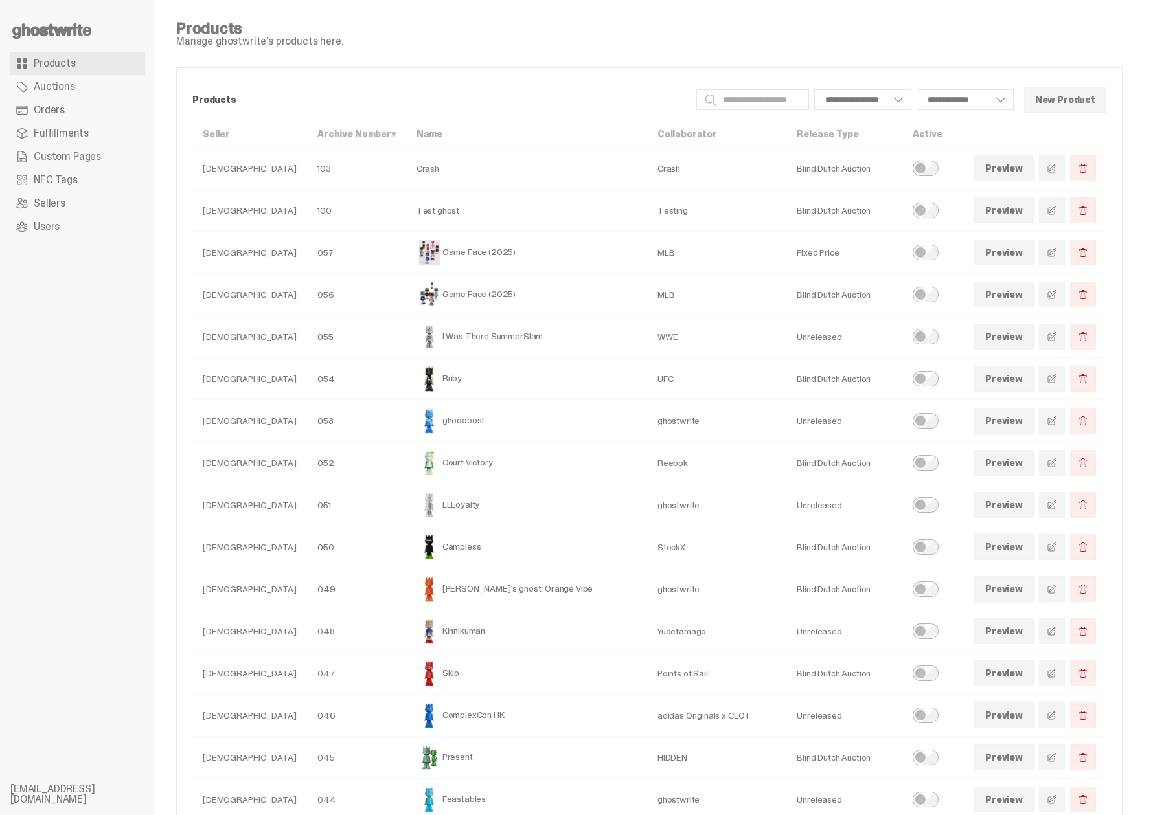
select select
click at [1025, 257] on link "Preview" at bounding box center [1004, 253] width 60 height 26
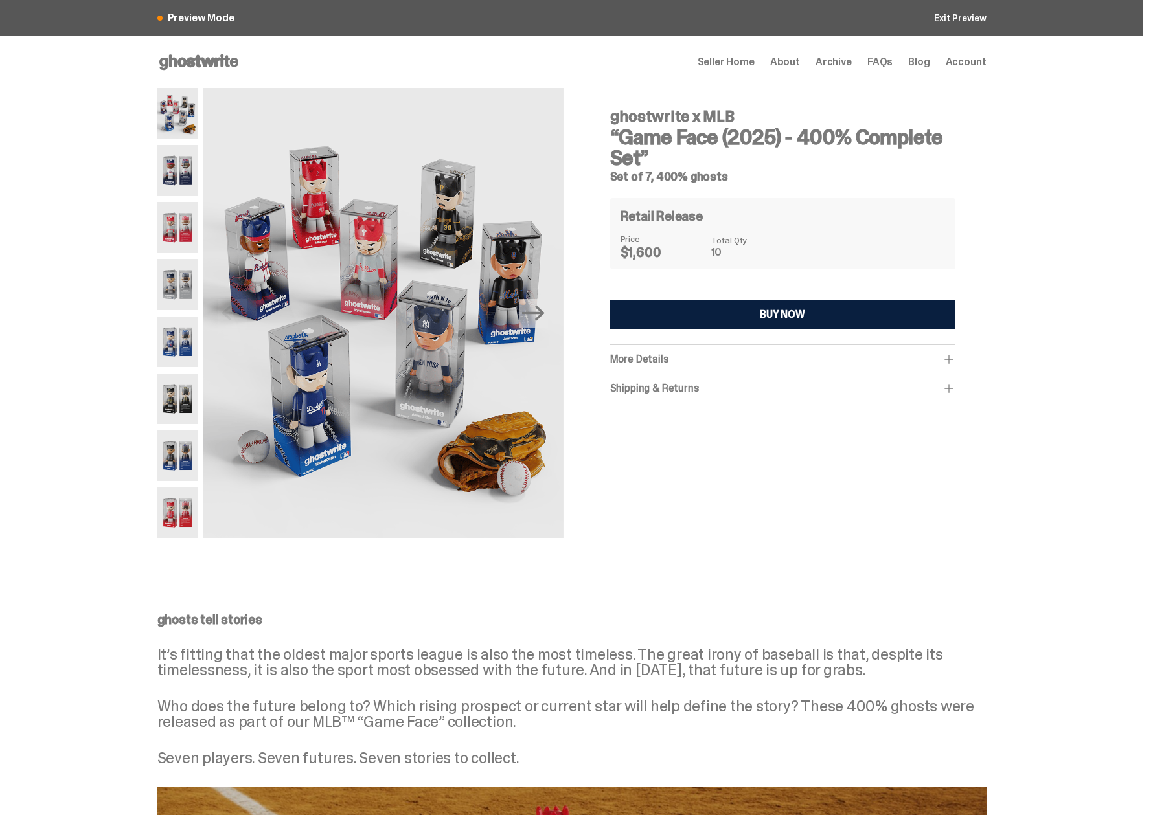
click at [184, 170] on img at bounding box center [177, 170] width 41 height 51
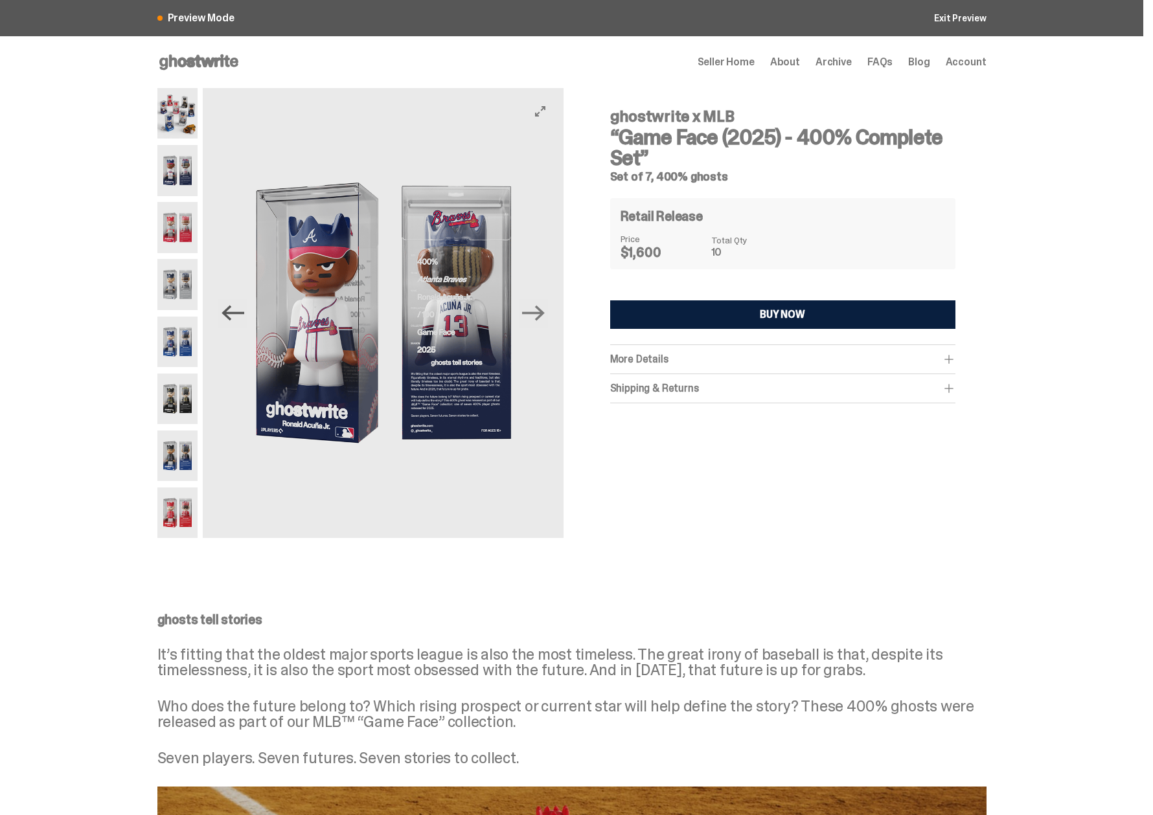
click at [227, 306] on icon "Previous" at bounding box center [232, 313] width 23 height 23
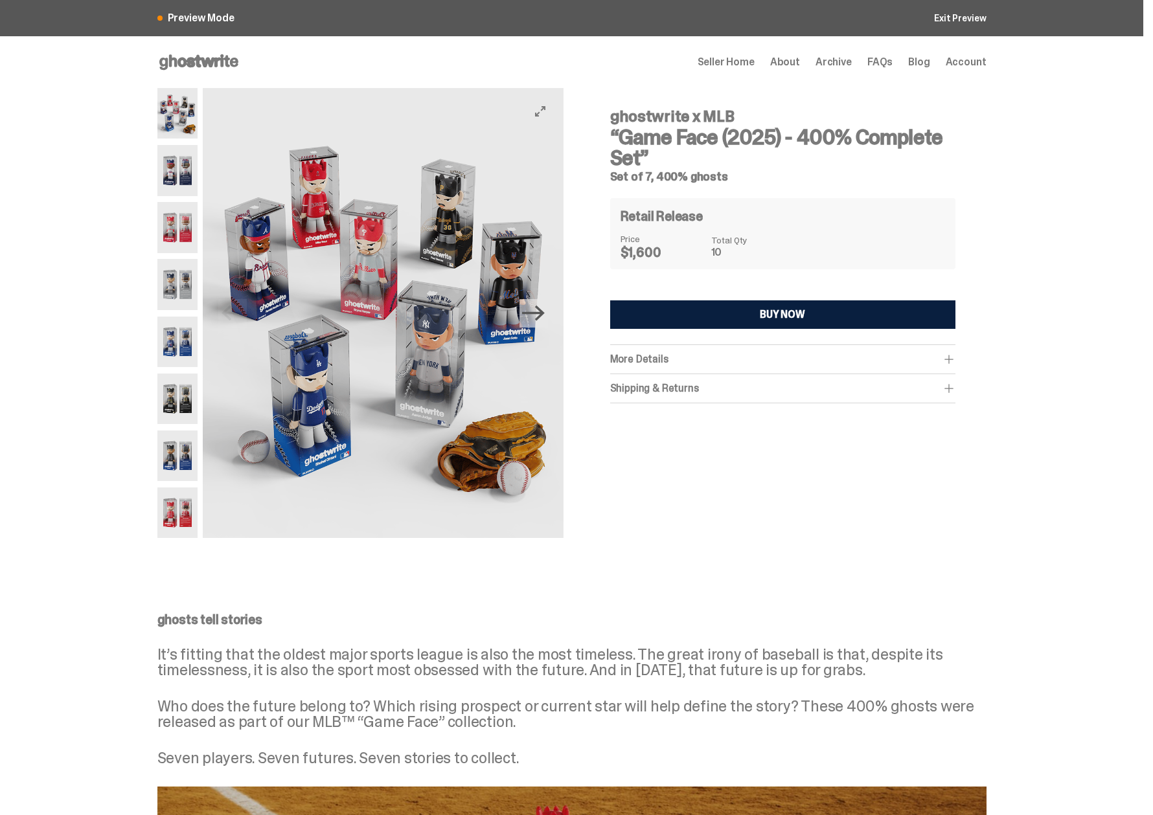
click at [538, 324] on icon "Next" at bounding box center [533, 313] width 23 height 23
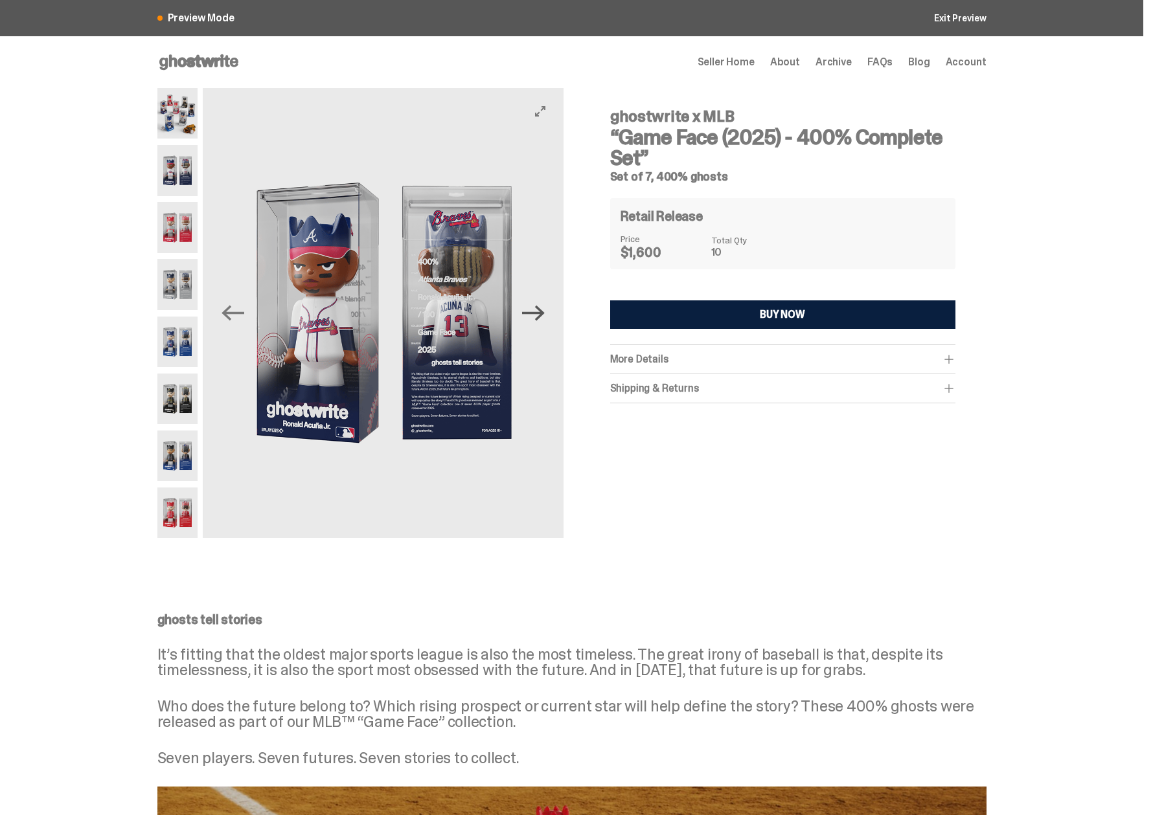
click at [538, 324] on icon "Next" at bounding box center [533, 313] width 23 height 23
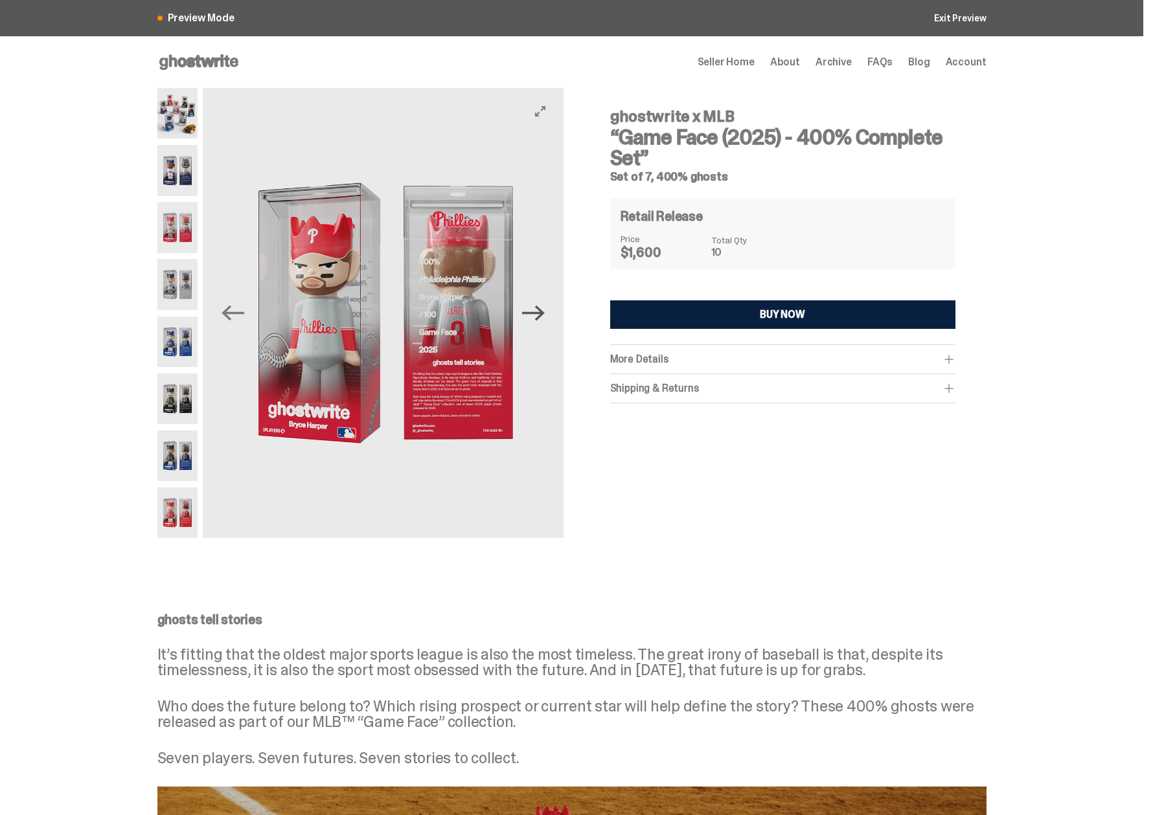
click at [538, 324] on icon "Next" at bounding box center [533, 313] width 23 height 23
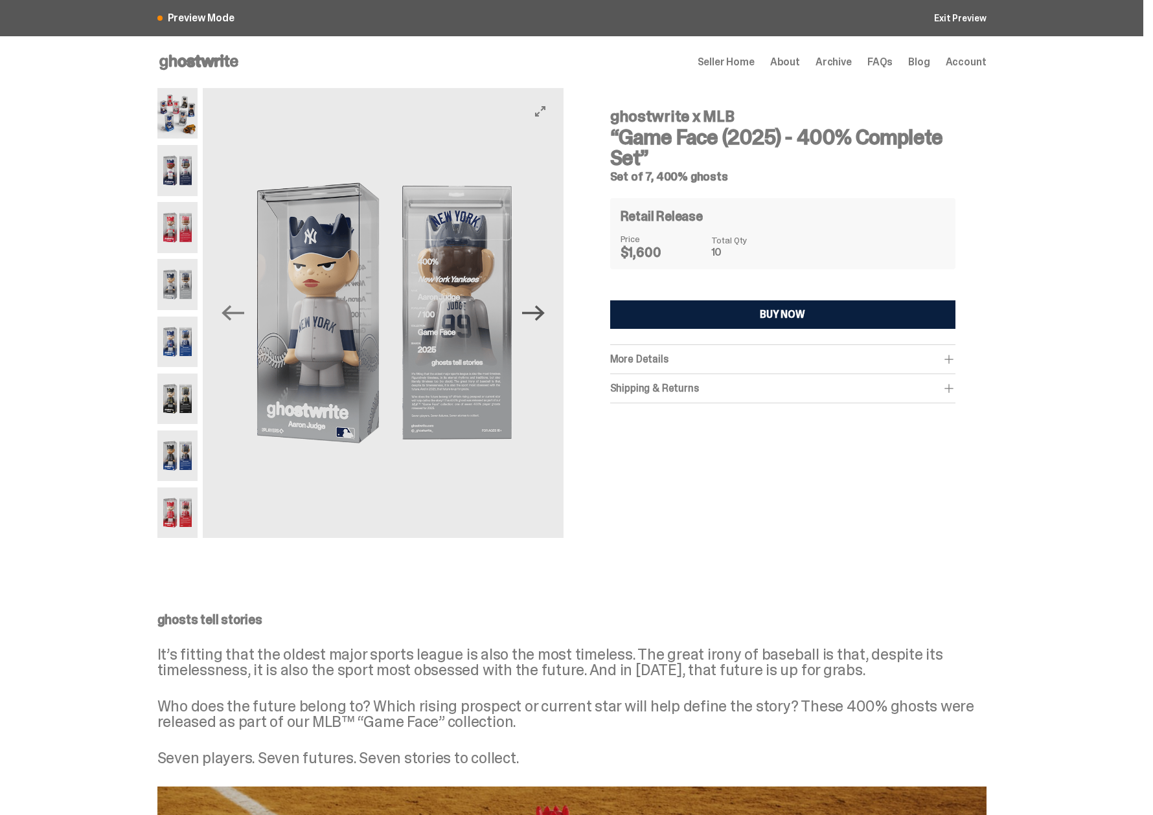
click at [538, 324] on icon "Next" at bounding box center [533, 313] width 23 height 23
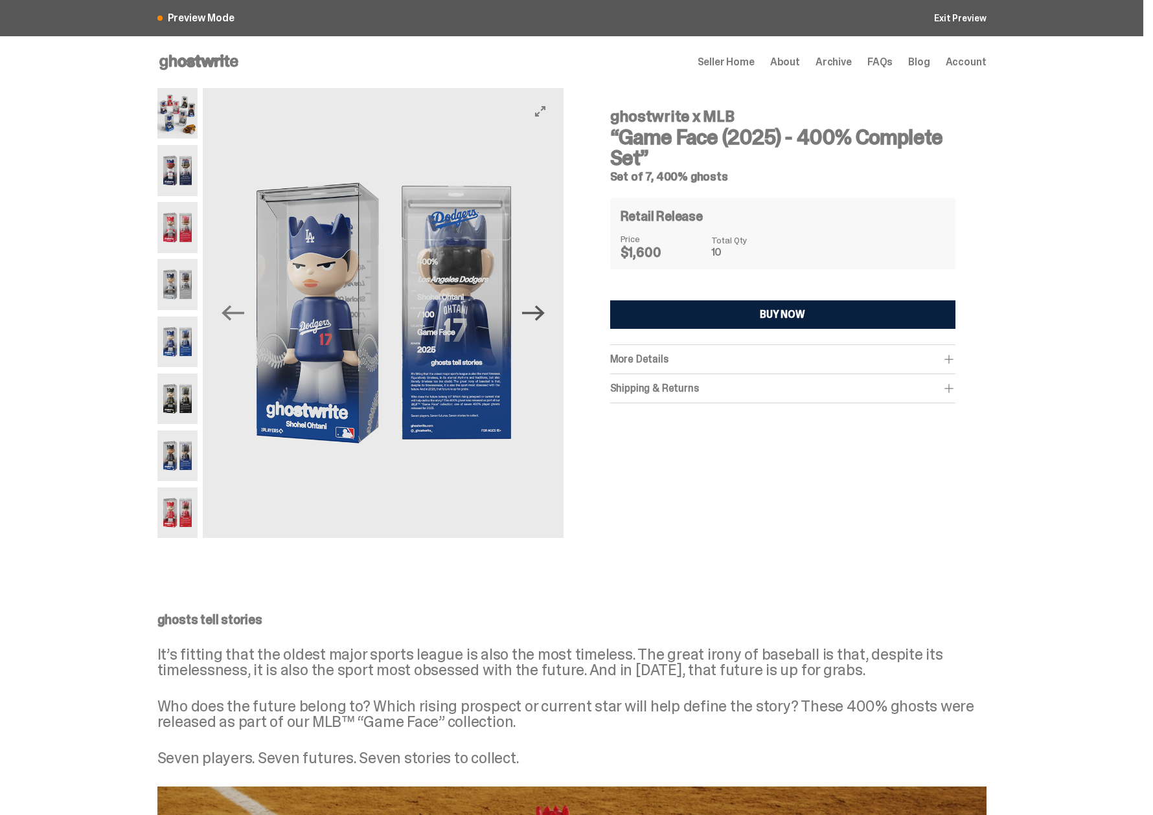
click at [538, 324] on icon "Next" at bounding box center [533, 313] width 23 height 23
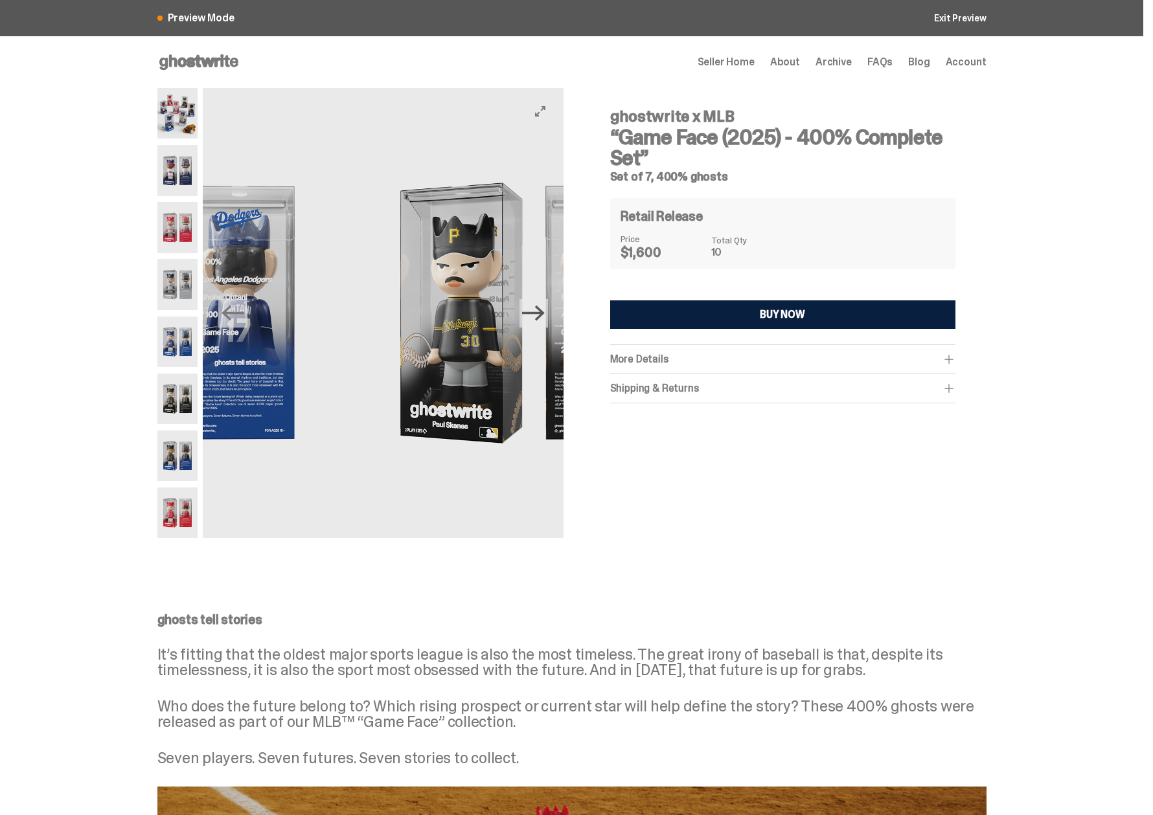
click at [538, 324] on icon "Next" at bounding box center [533, 313] width 23 height 23
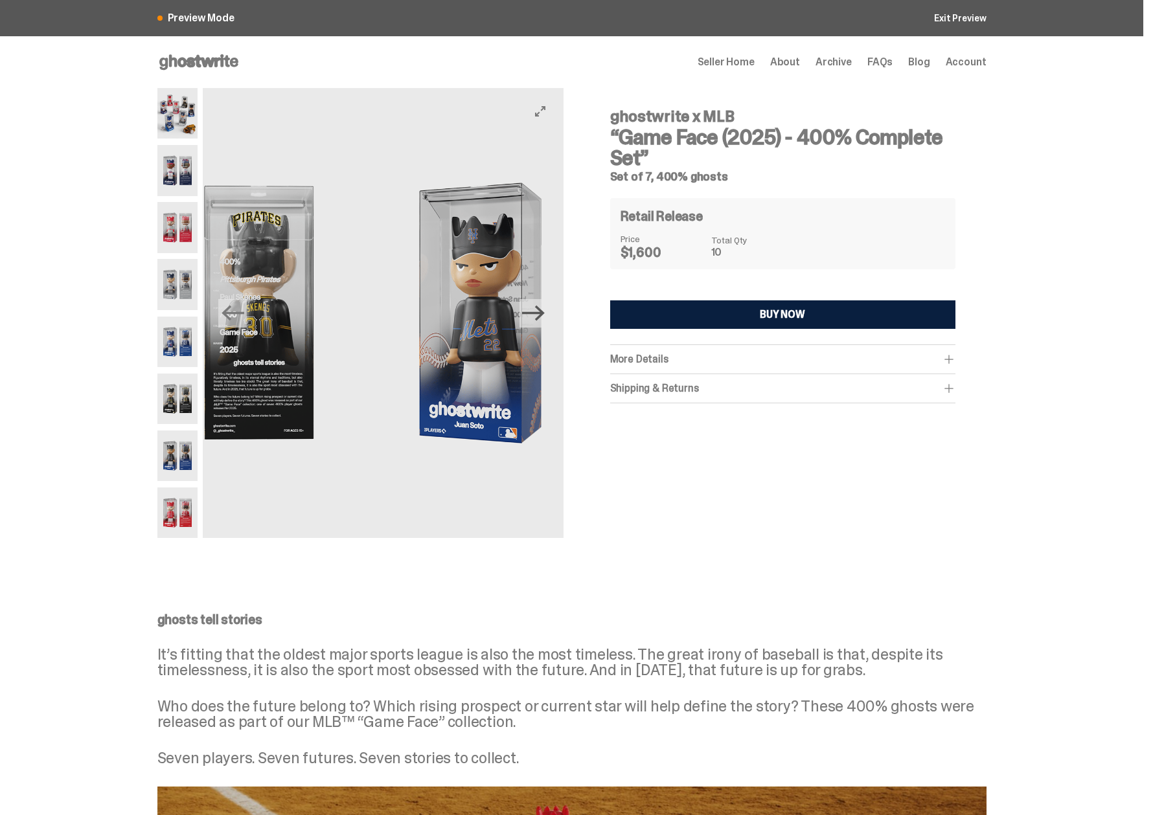
click at [538, 324] on icon "Next" at bounding box center [533, 313] width 23 height 23
click at [726, 324] on img at bounding box center [906, 313] width 360 height 450
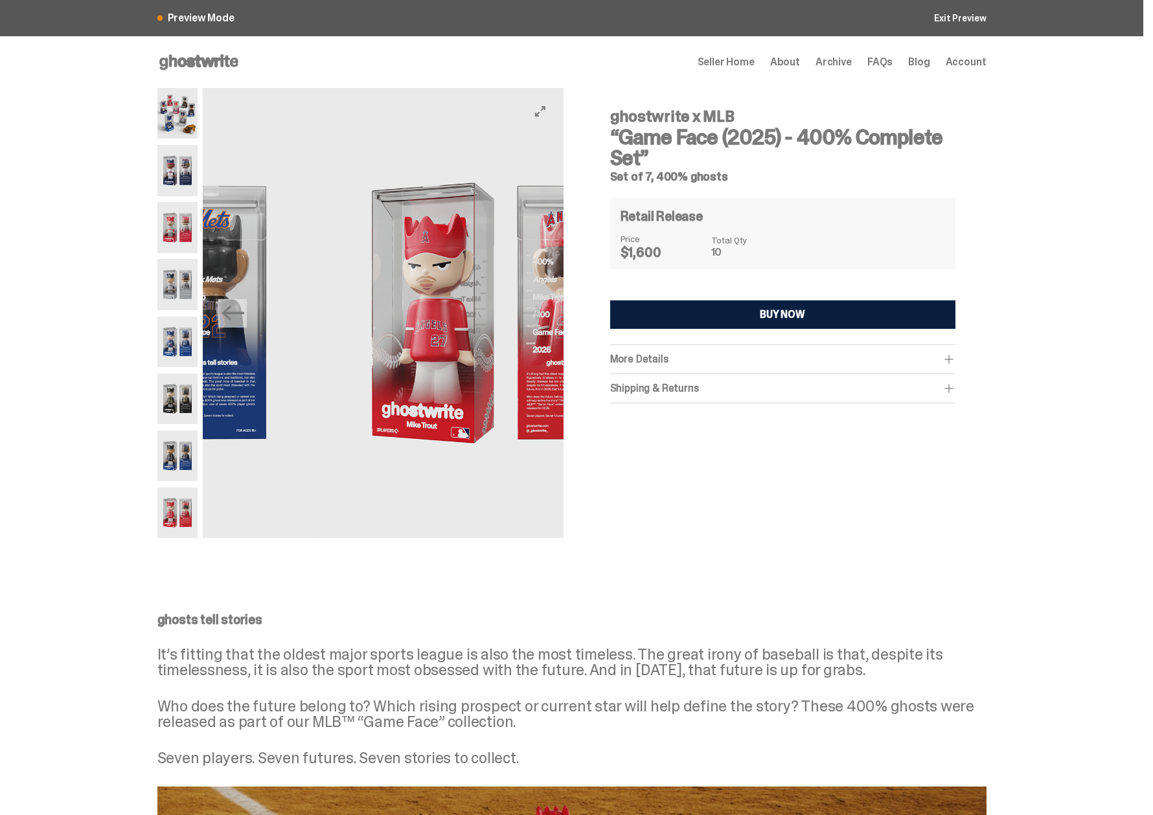
click at [538, 324] on img at bounding box center [499, 313] width 360 height 450
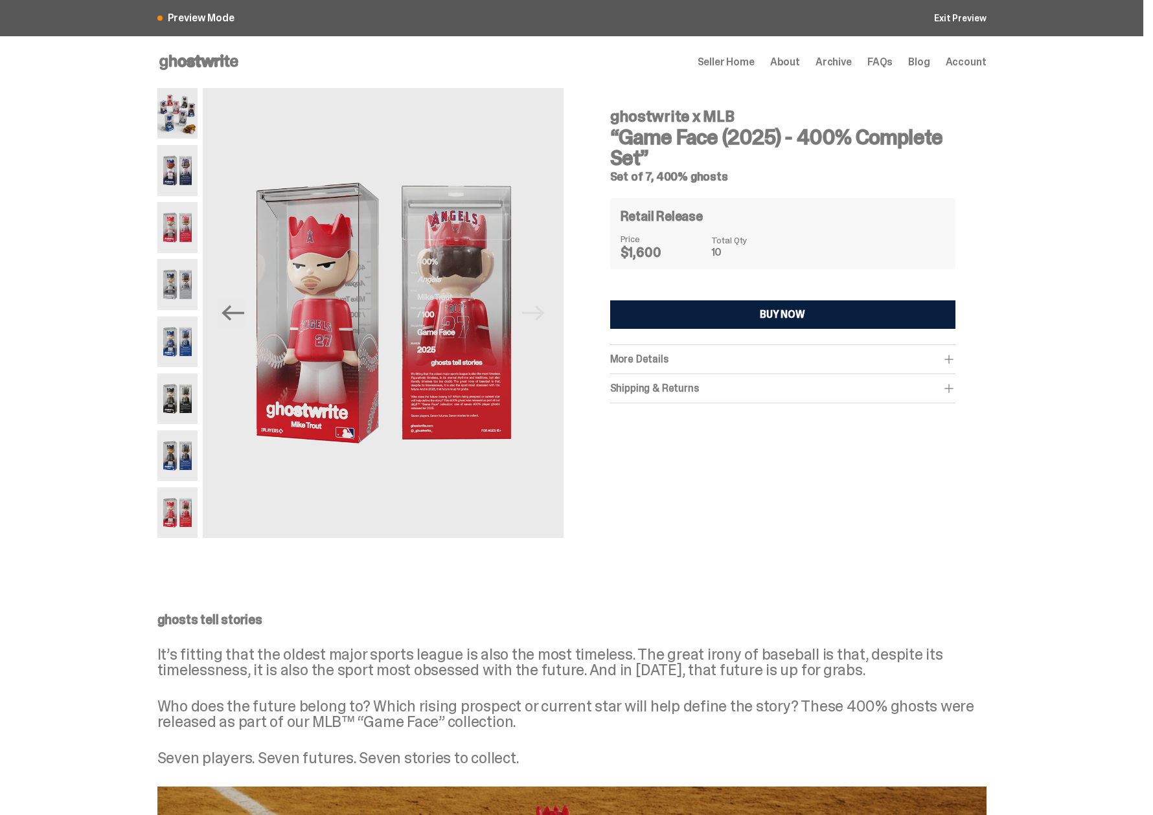
click at [668, 345] on div "More Details This bundle includes all seven (7) 400% ghosts pictured. You will …" at bounding box center [782, 359] width 345 height 29
click at [664, 367] on div "More Details This bundle includes all seven (7) 400% ghosts pictured. You will …" at bounding box center [782, 359] width 345 height 29
click at [662, 359] on span "More Details" at bounding box center [639, 359] width 58 height 14
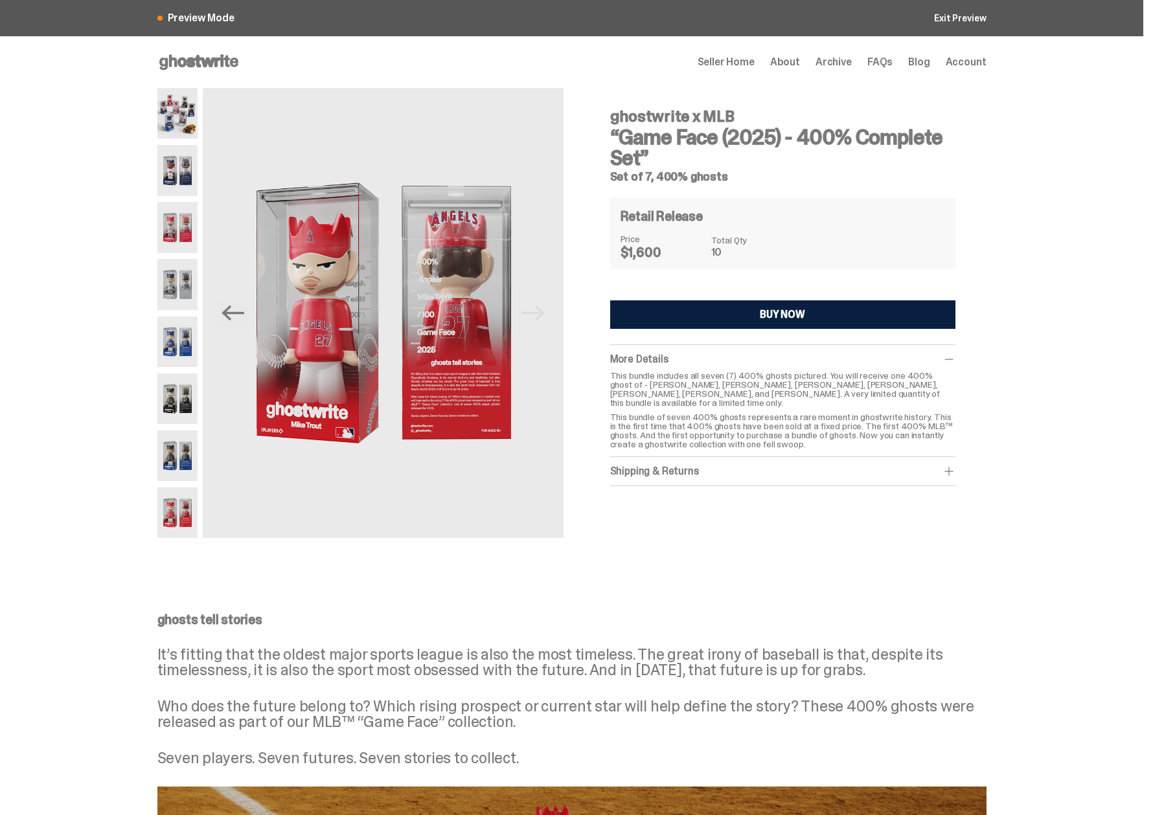
click at [668, 465] on div "Shipping & Returns" at bounding box center [782, 471] width 345 height 13
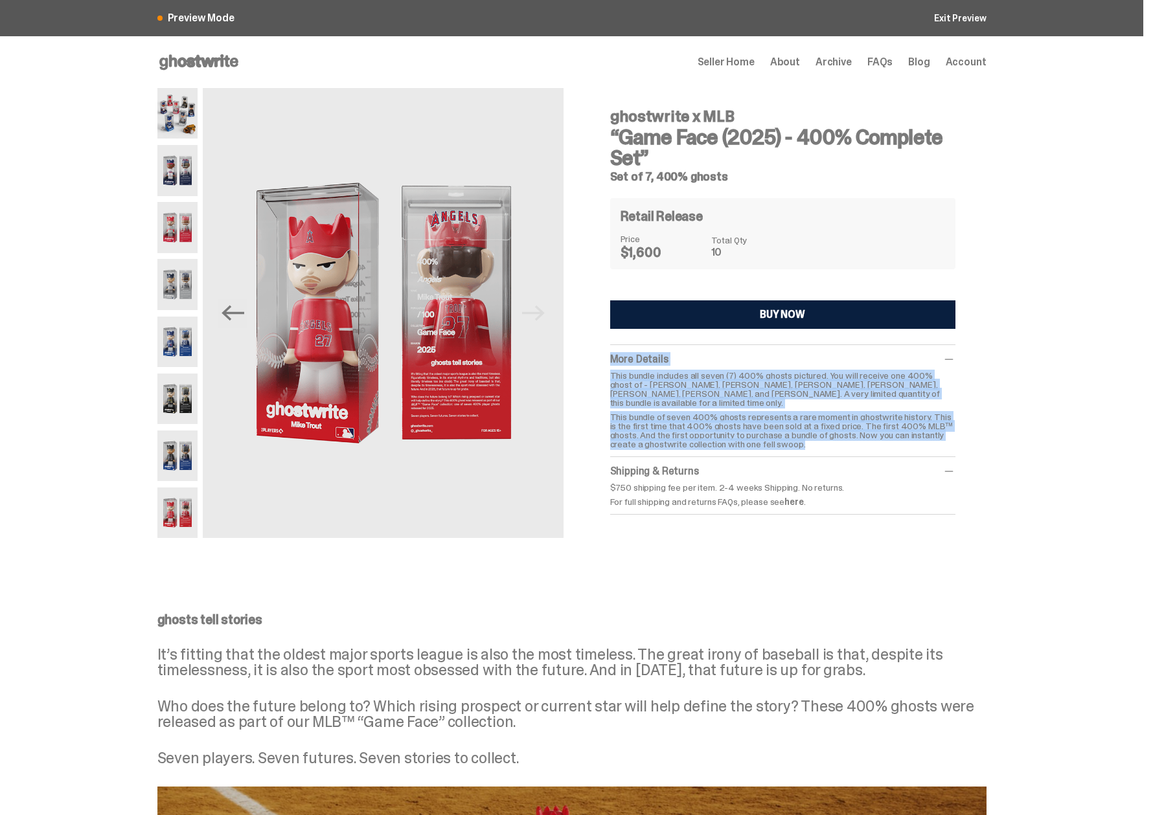
drag, startPoint x: 606, startPoint y: 352, endPoint x: 842, endPoint y: 435, distance: 250.5
click at [842, 435] on div "ghostwrite x MLB “Game Face (2025) - 400% Complete Set” Set of 7, 400% ghosts R…" at bounding box center [782, 306] width 407 height 437
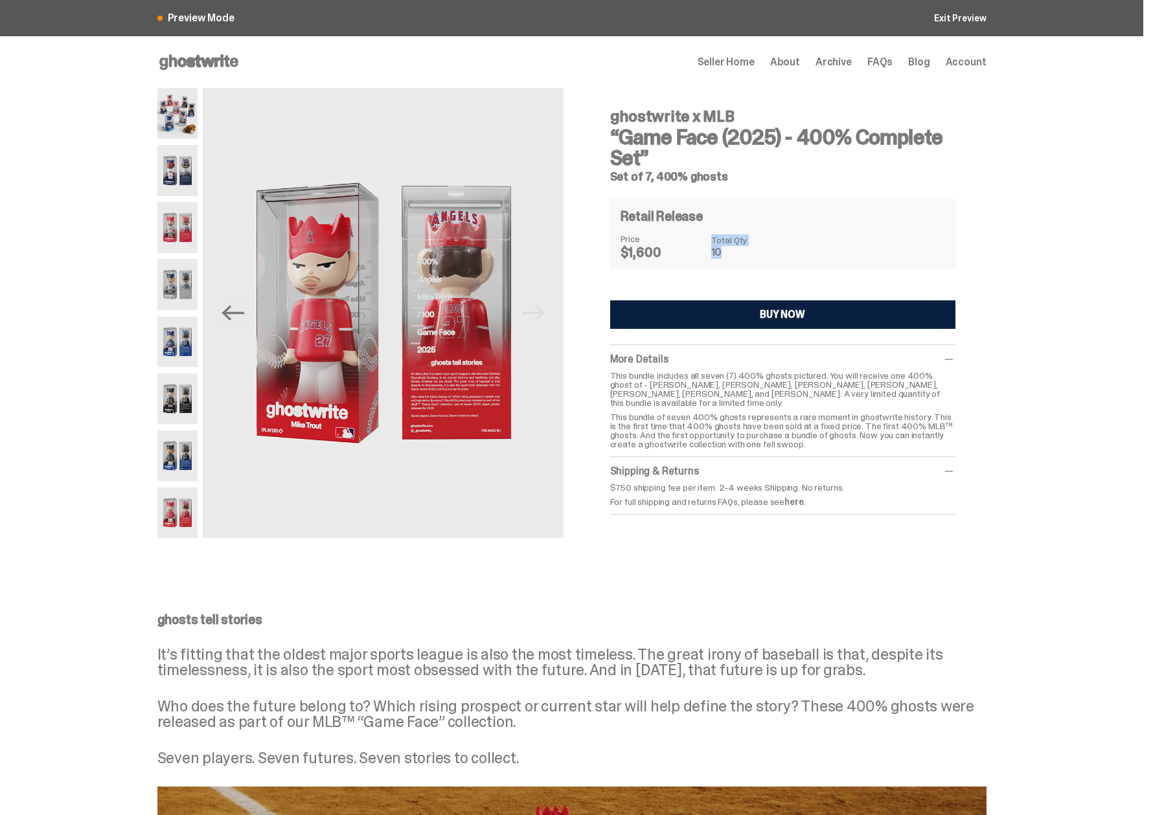
drag, startPoint x: 718, startPoint y: 238, endPoint x: 730, endPoint y: 258, distance: 23.3
click at [730, 258] on div "Price $1,600 Total Qty 10" at bounding box center [782, 246] width 324 height 25
click at [648, 354] on span "More Details" at bounding box center [639, 359] width 58 height 14
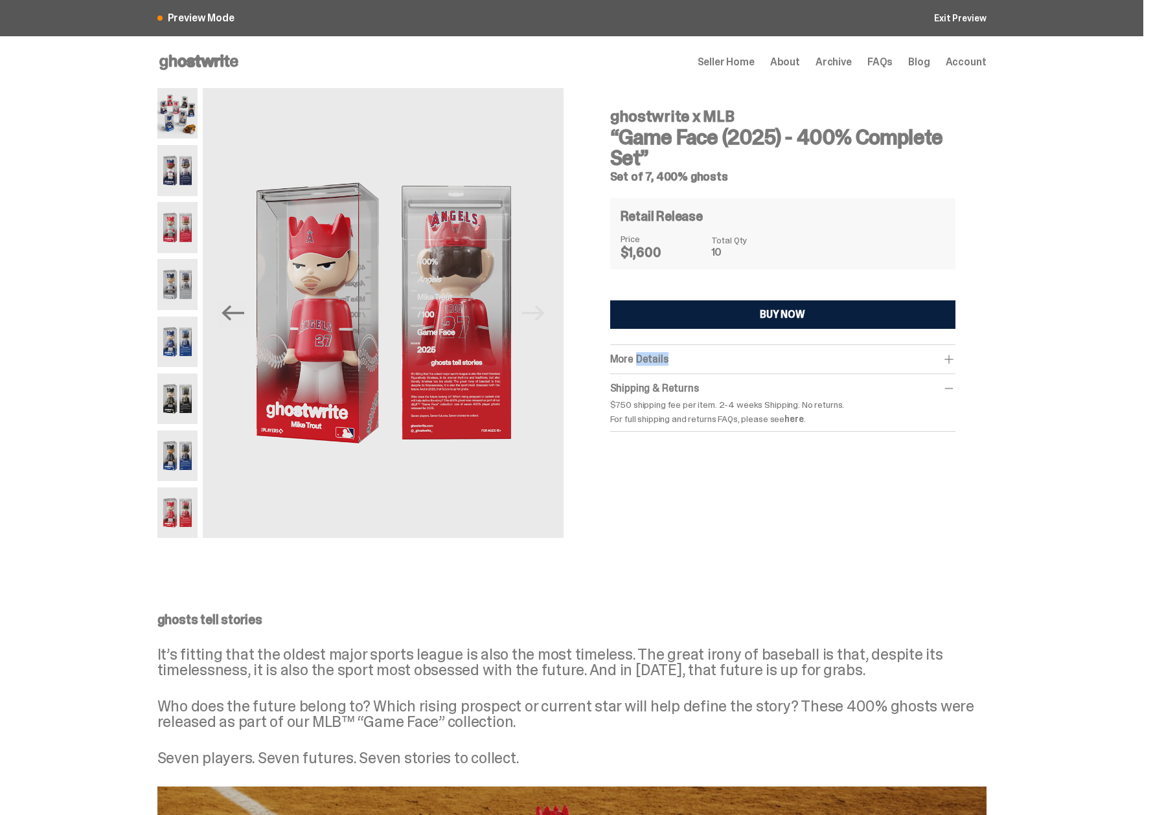
click at [648, 354] on span "More Details" at bounding box center [639, 359] width 58 height 14
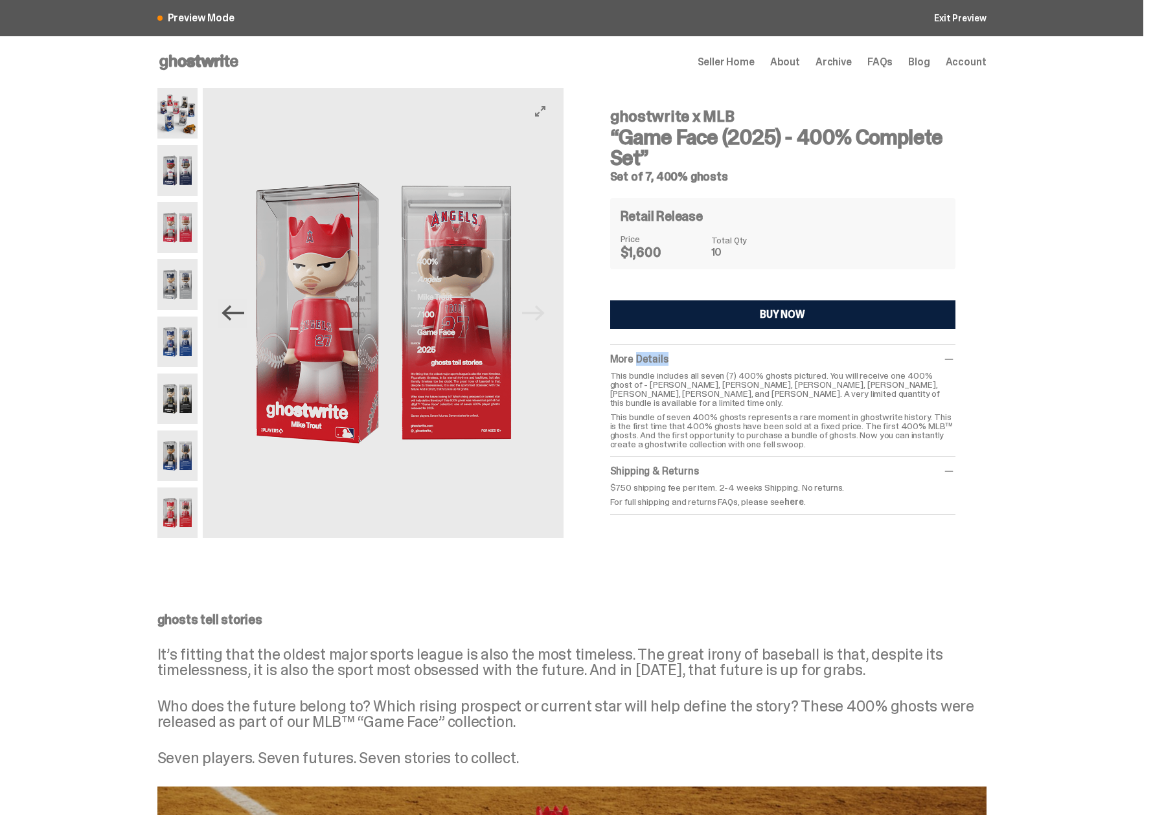
click at [236, 316] on icon "Previous" at bounding box center [232, 313] width 23 height 23
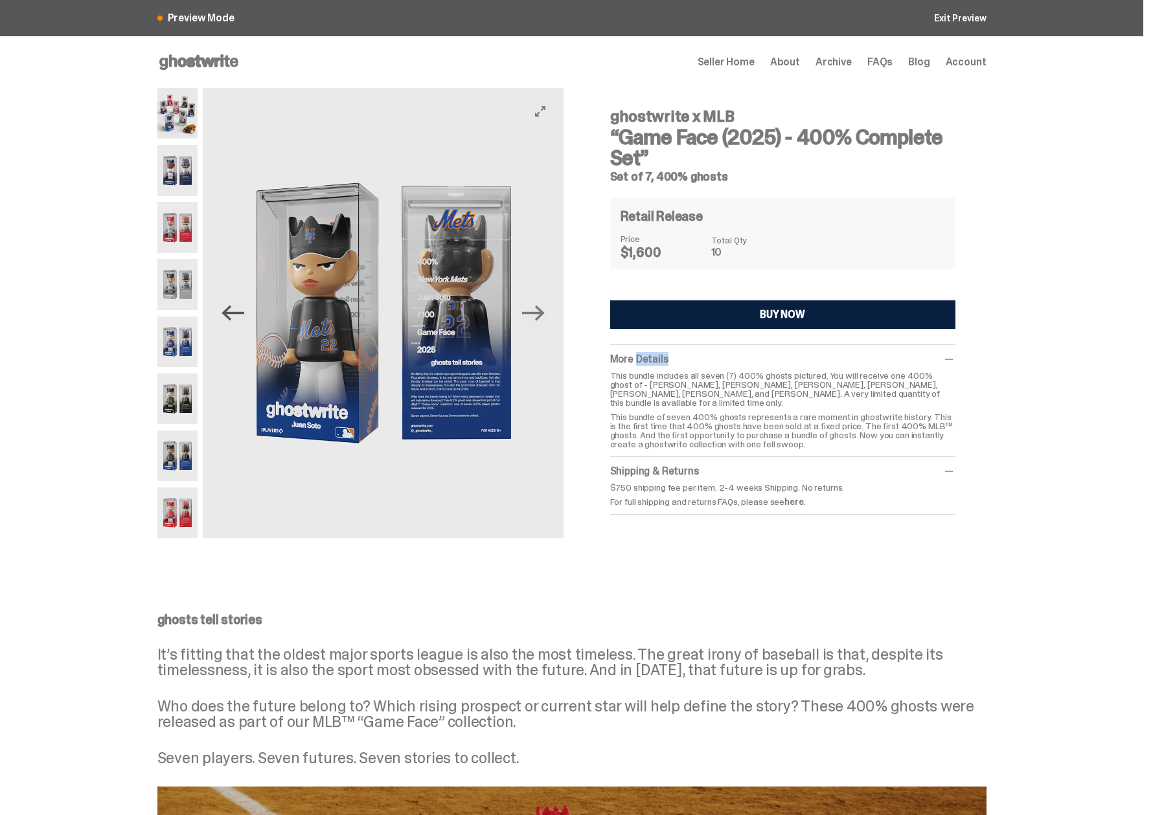
click at [234, 311] on icon "Previous" at bounding box center [232, 314] width 23 height 16
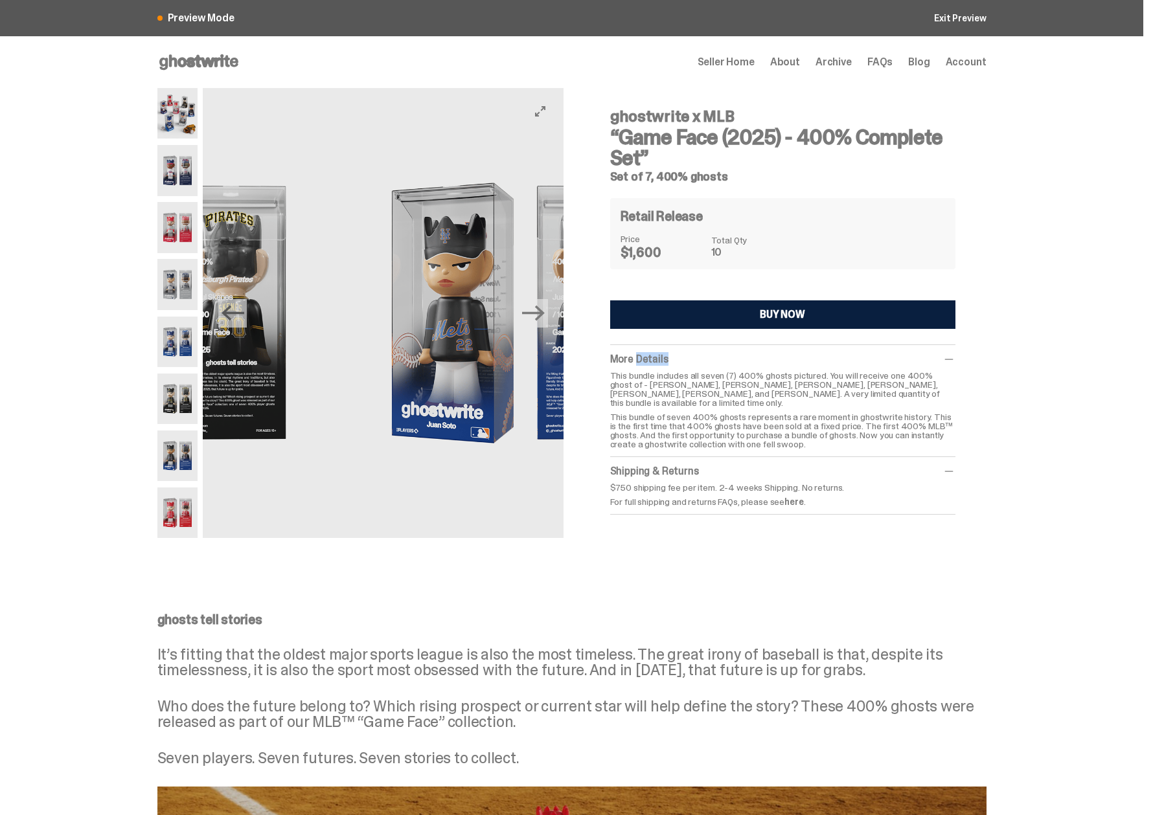
click at [234, 311] on icon "Previous" at bounding box center [232, 314] width 23 height 16
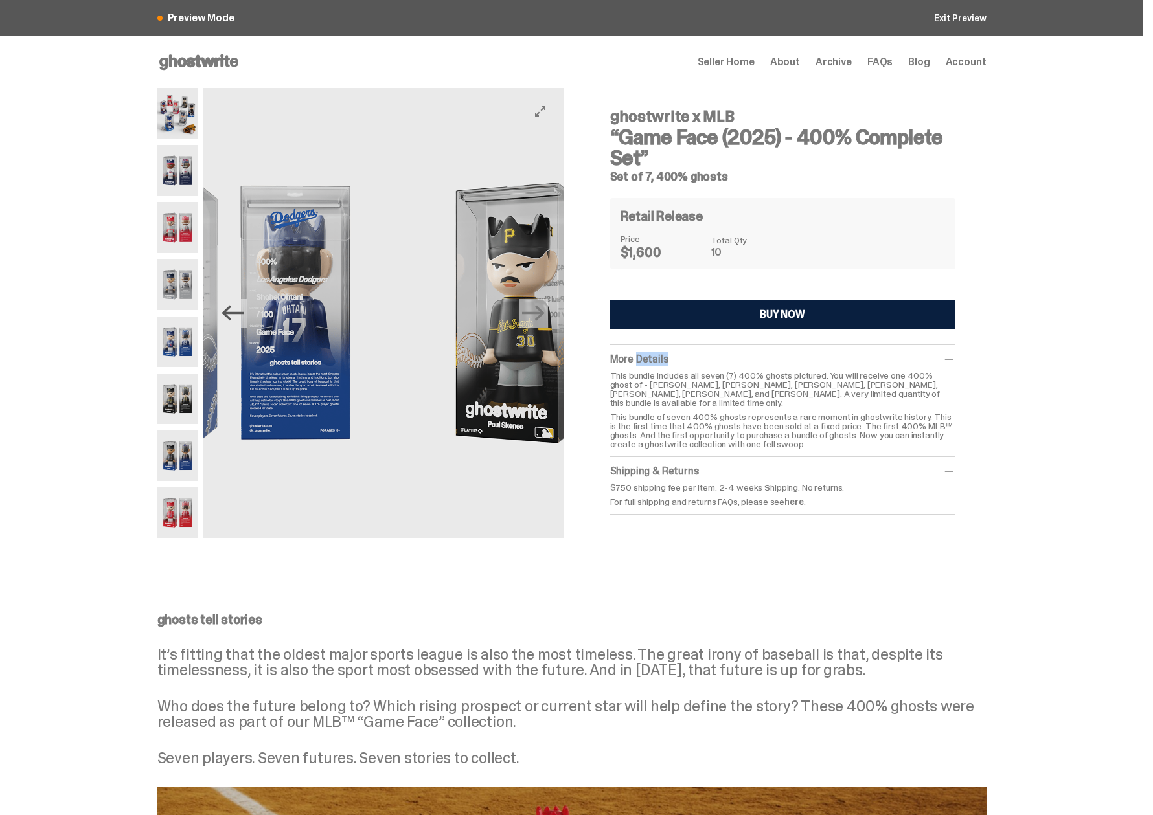
click at [234, 311] on icon "Previous" at bounding box center [232, 314] width 23 height 16
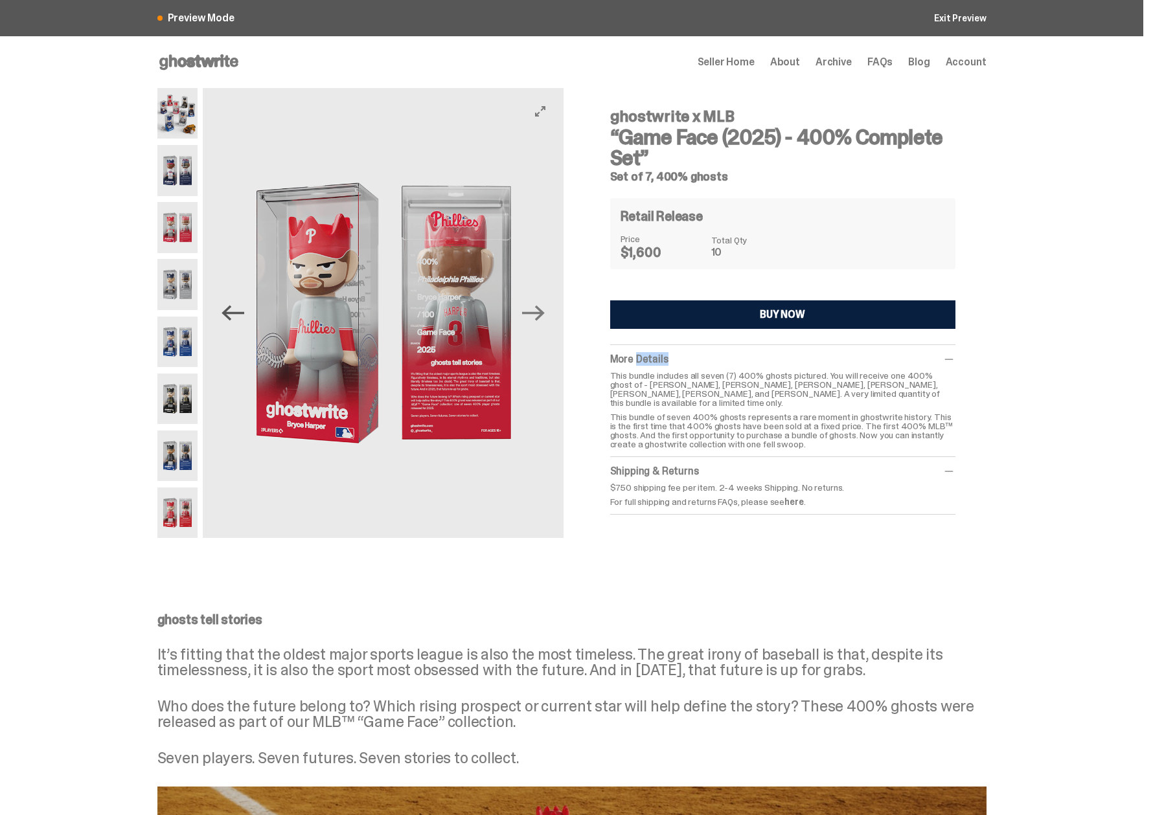
click at [234, 311] on icon "Previous" at bounding box center [232, 314] width 23 height 16
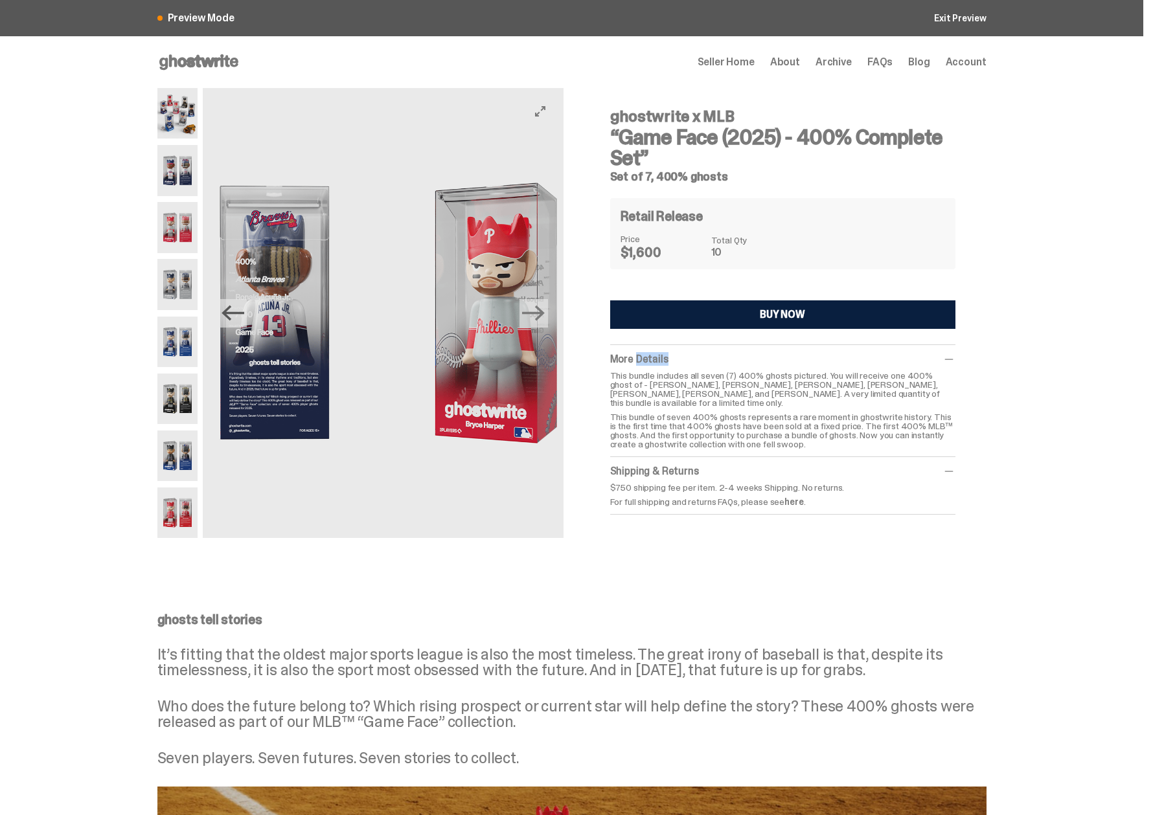
click at [234, 311] on icon "Previous" at bounding box center [232, 314] width 23 height 16
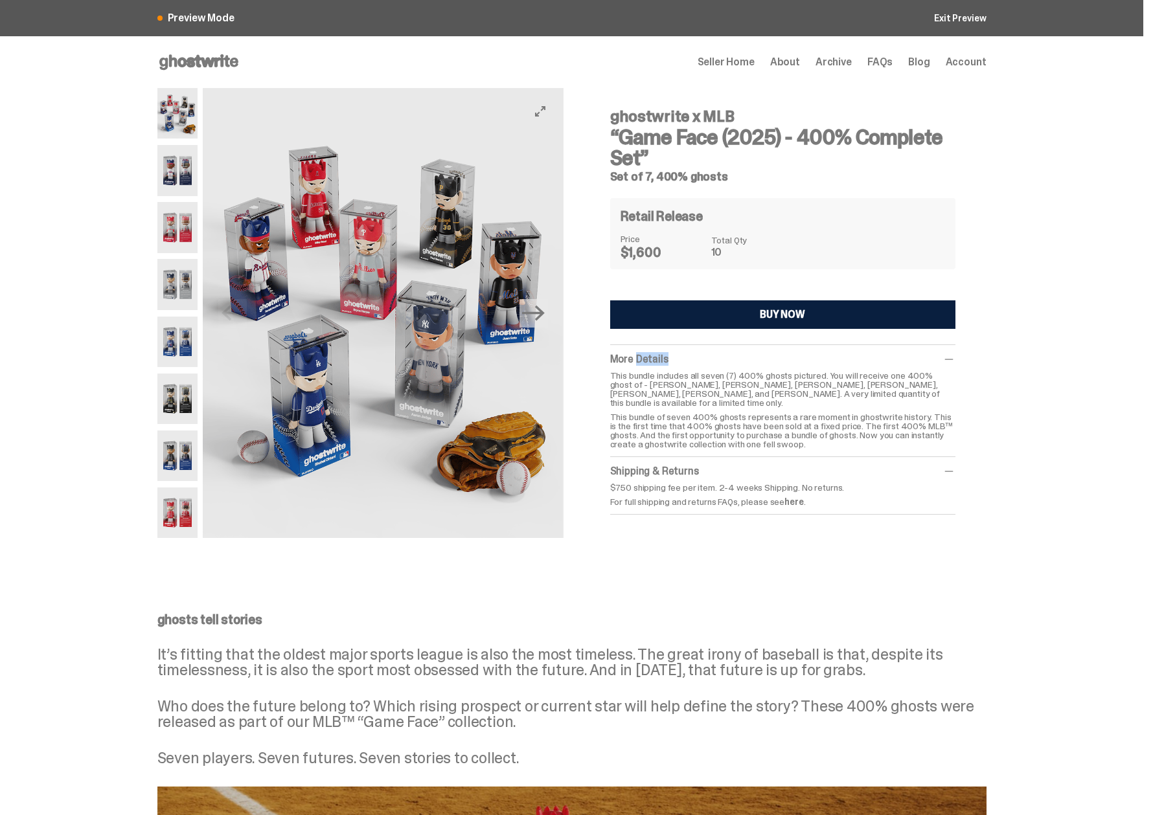
click at [234, 311] on img at bounding box center [382, 313] width 360 height 450
